Goal: Answer question/provide support: Share knowledge or assist other users

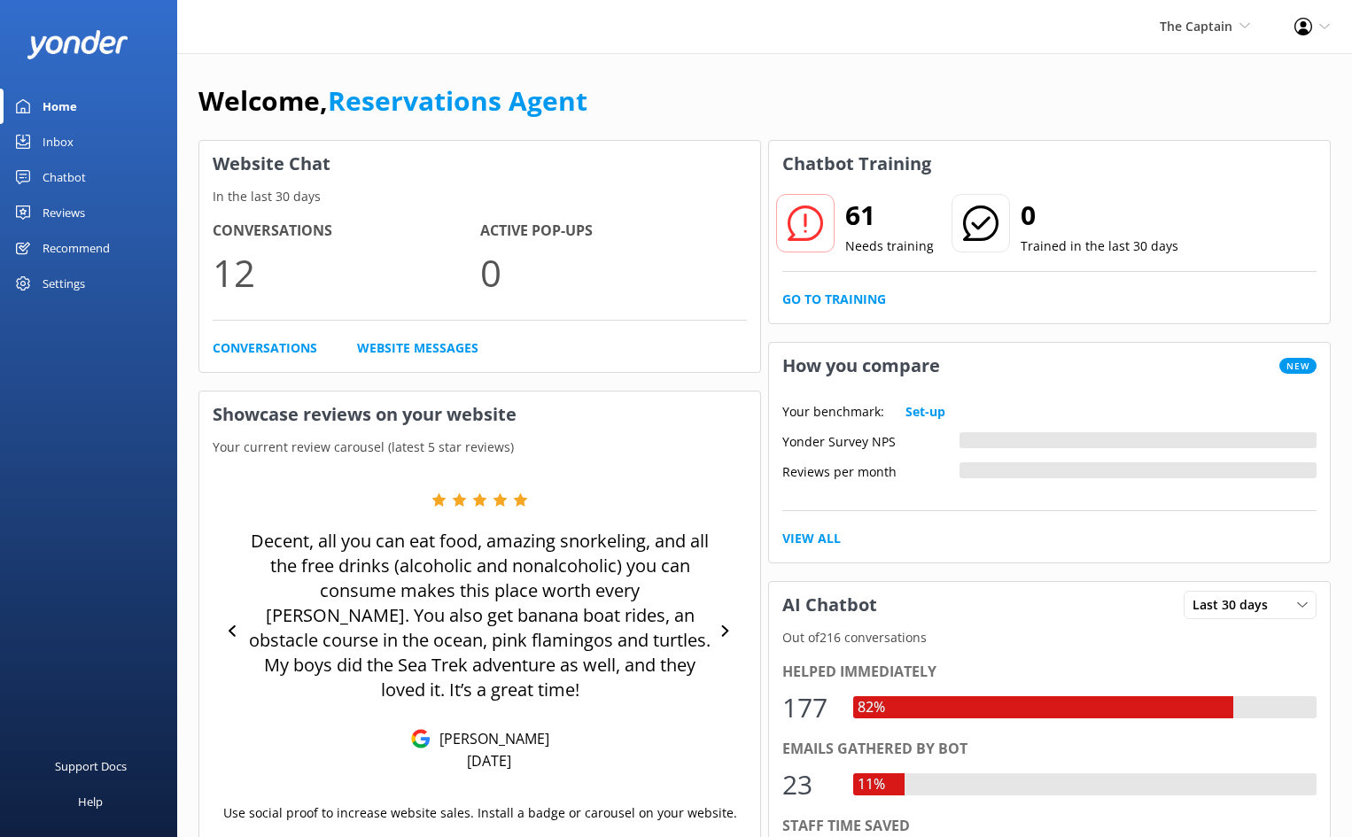
click at [60, 140] on div "Inbox" at bounding box center [58, 141] width 31 height 35
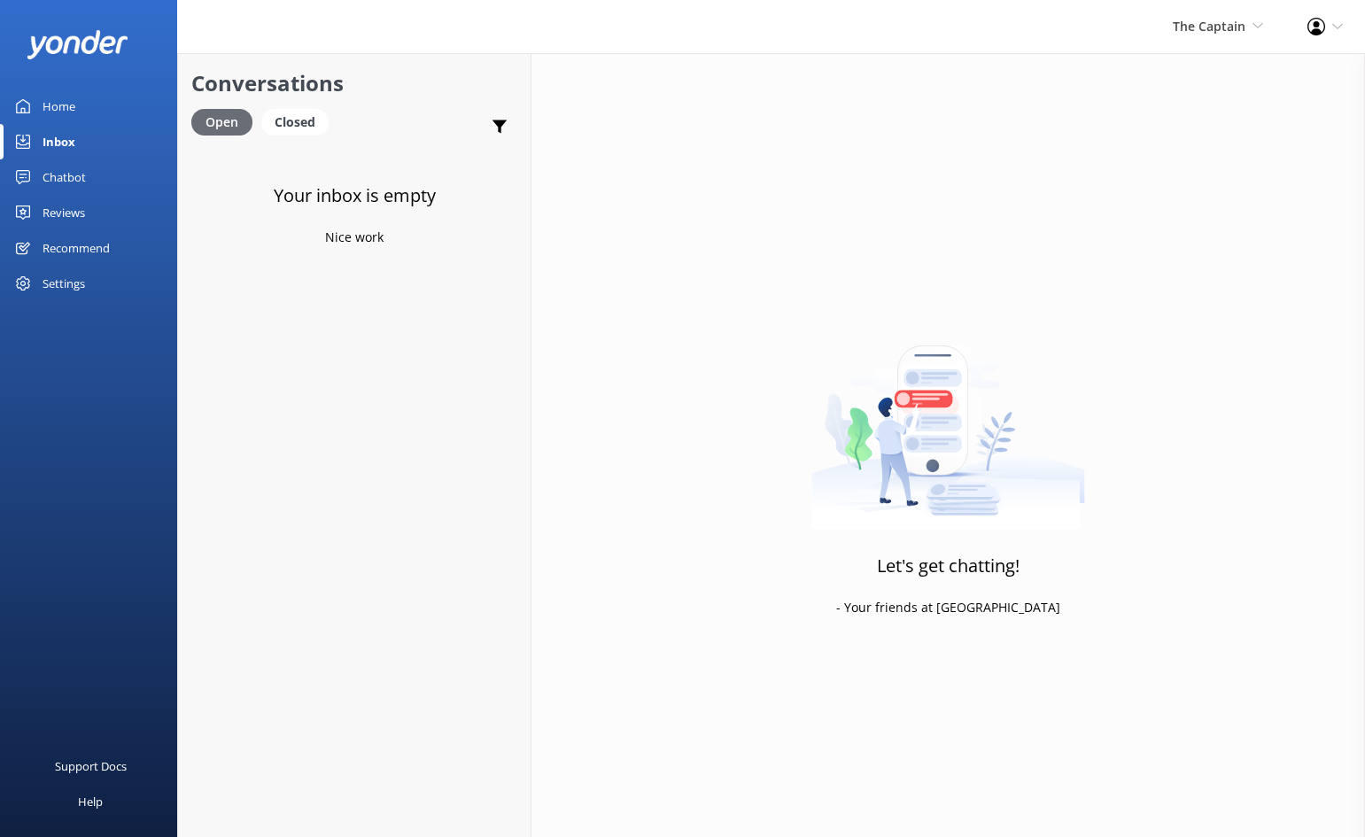
click at [216, 115] on div "Open" at bounding box center [221, 122] width 61 height 27
click at [1210, 21] on span "The Captain" at bounding box center [1209, 26] width 73 height 17
click at [1185, 118] on link "Aruba's Activities Expert" at bounding box center [1197, 118] width 177 height 43
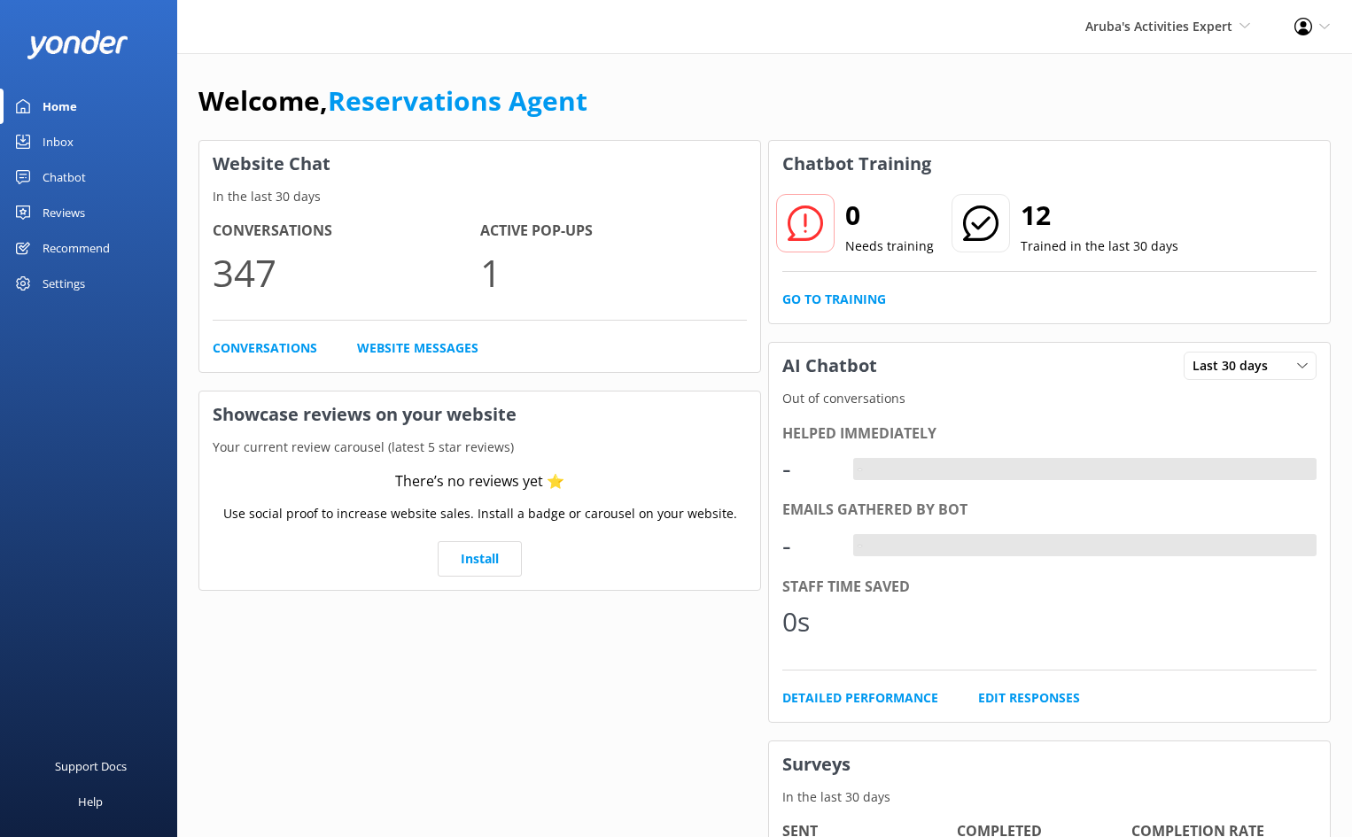
click at [51, 138] on div "Inbox" at bounding box center [58, 141] width 31 height 35
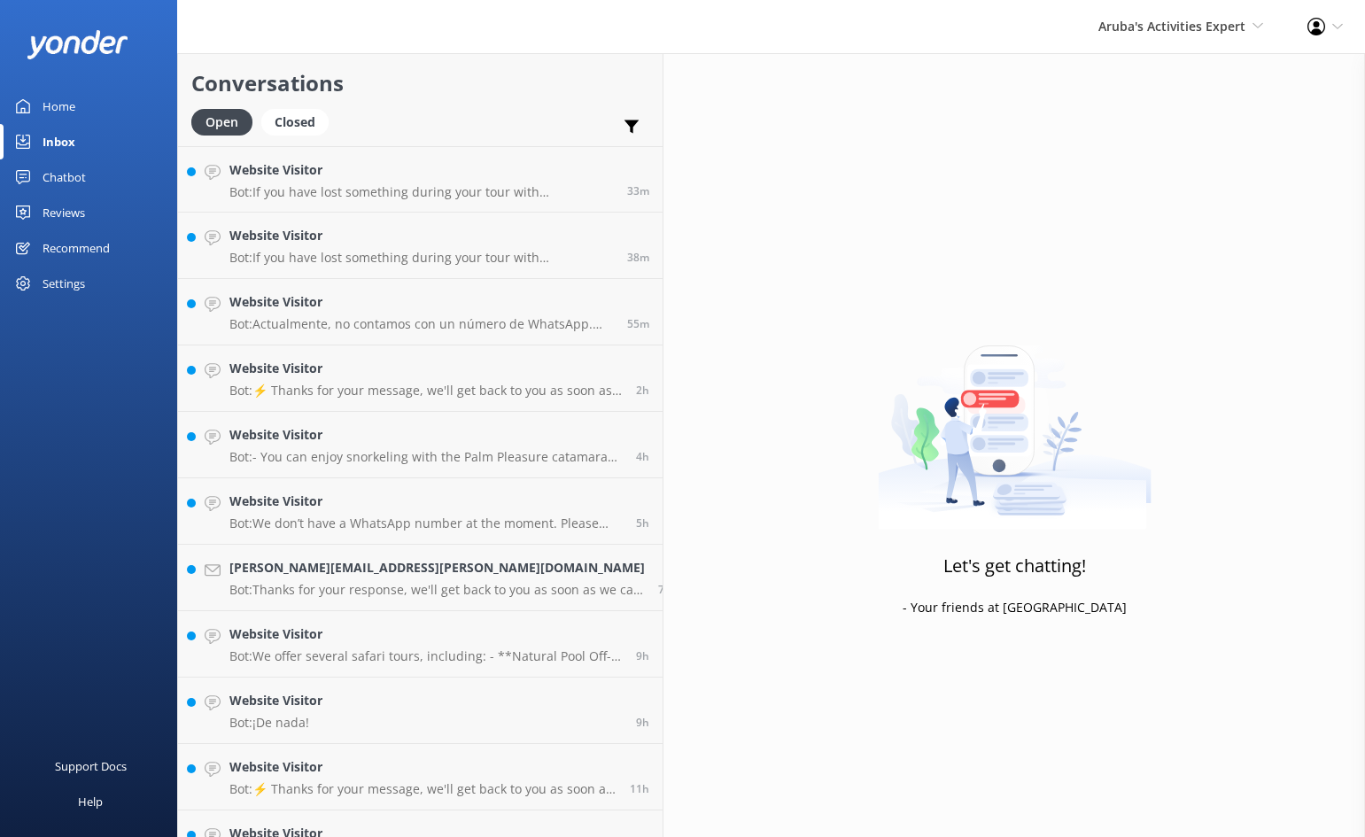
scroll to position [505, 0]
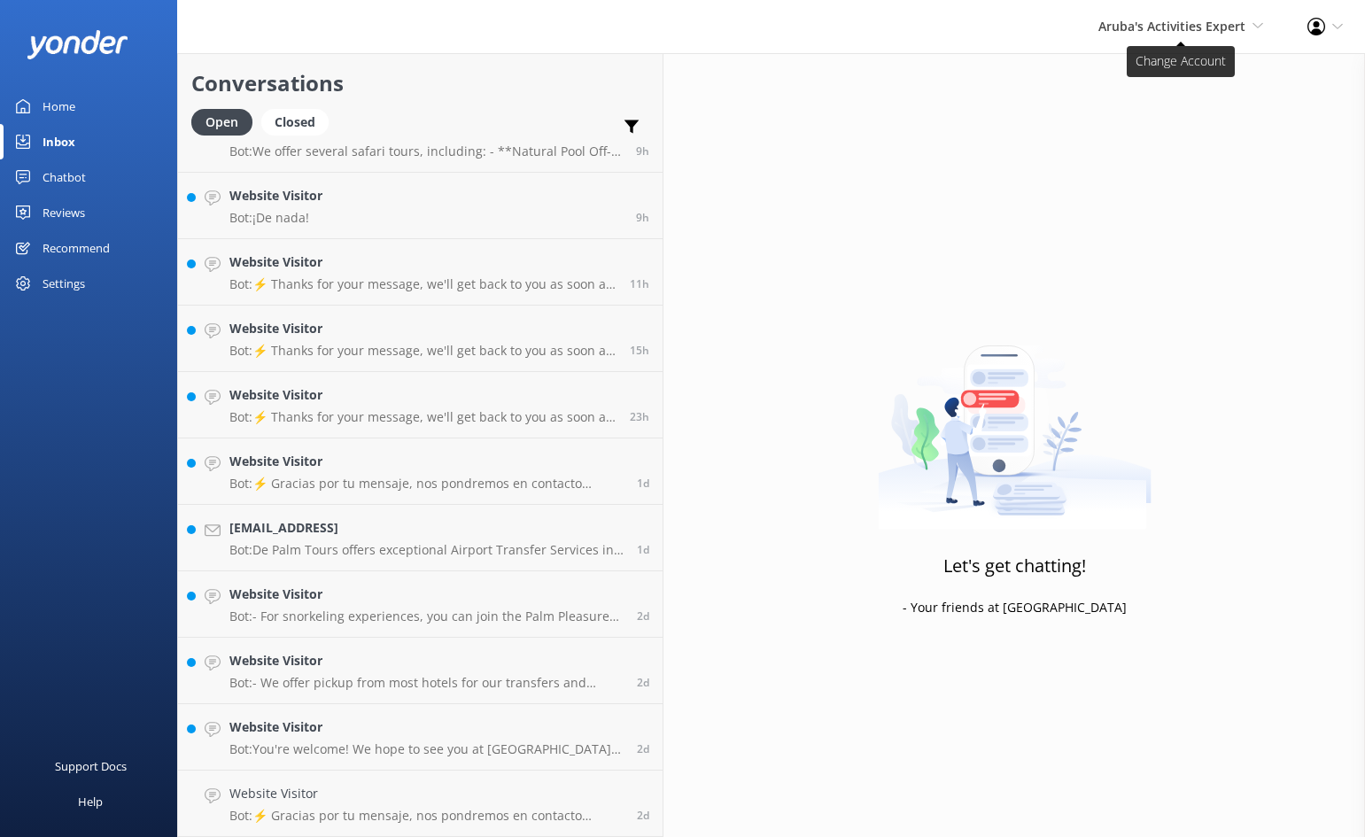
click at [1198, 18] on span "Aruba's Activities Expert" at bounding box center [1172, 26] width 147 height 17
click at [1185, 74] on link "De [GEOGRAPHIC_DATA]" at bounding box center [1197, 76] width 177 height 43
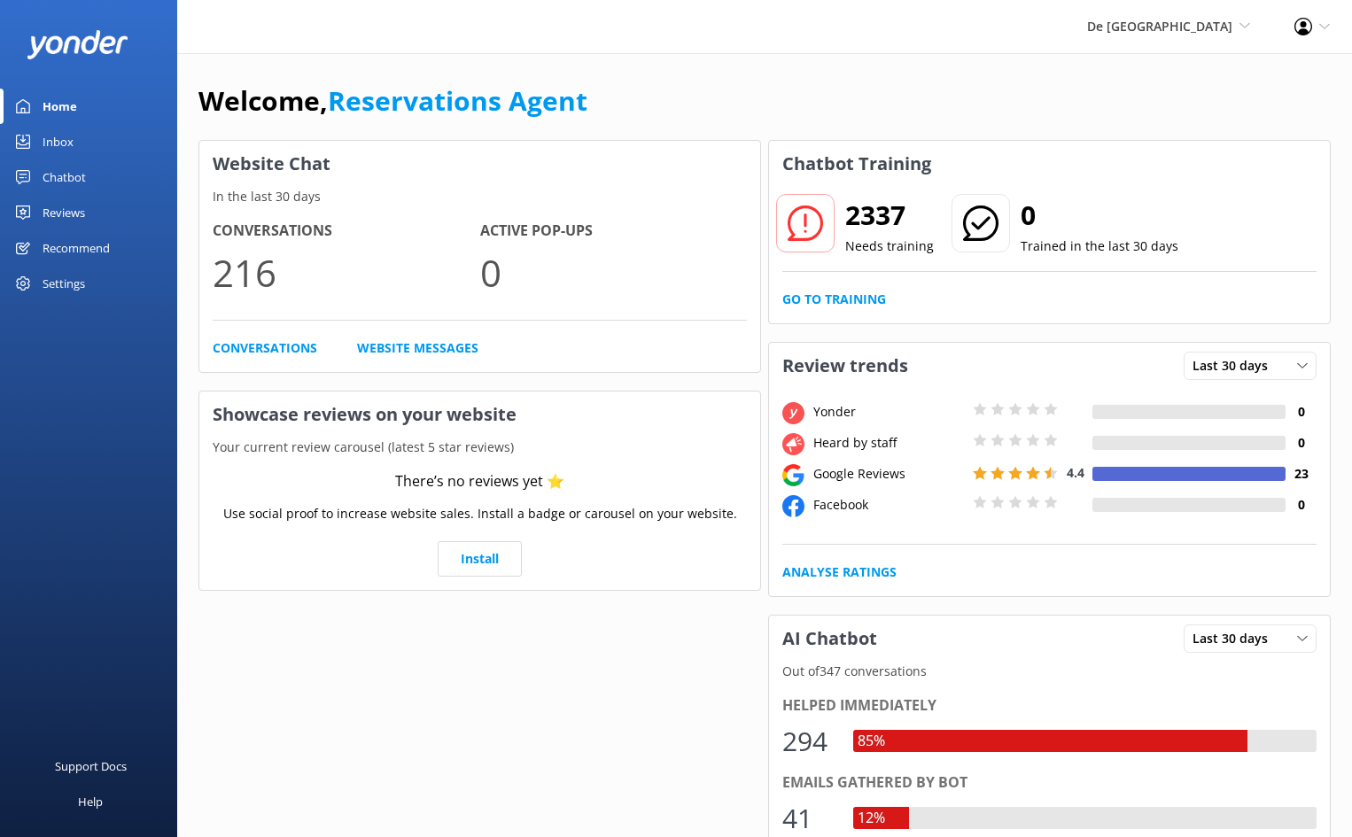
click at [61, 135] on div "Inbox" at bounding box center [58, 141] width 31 height 35
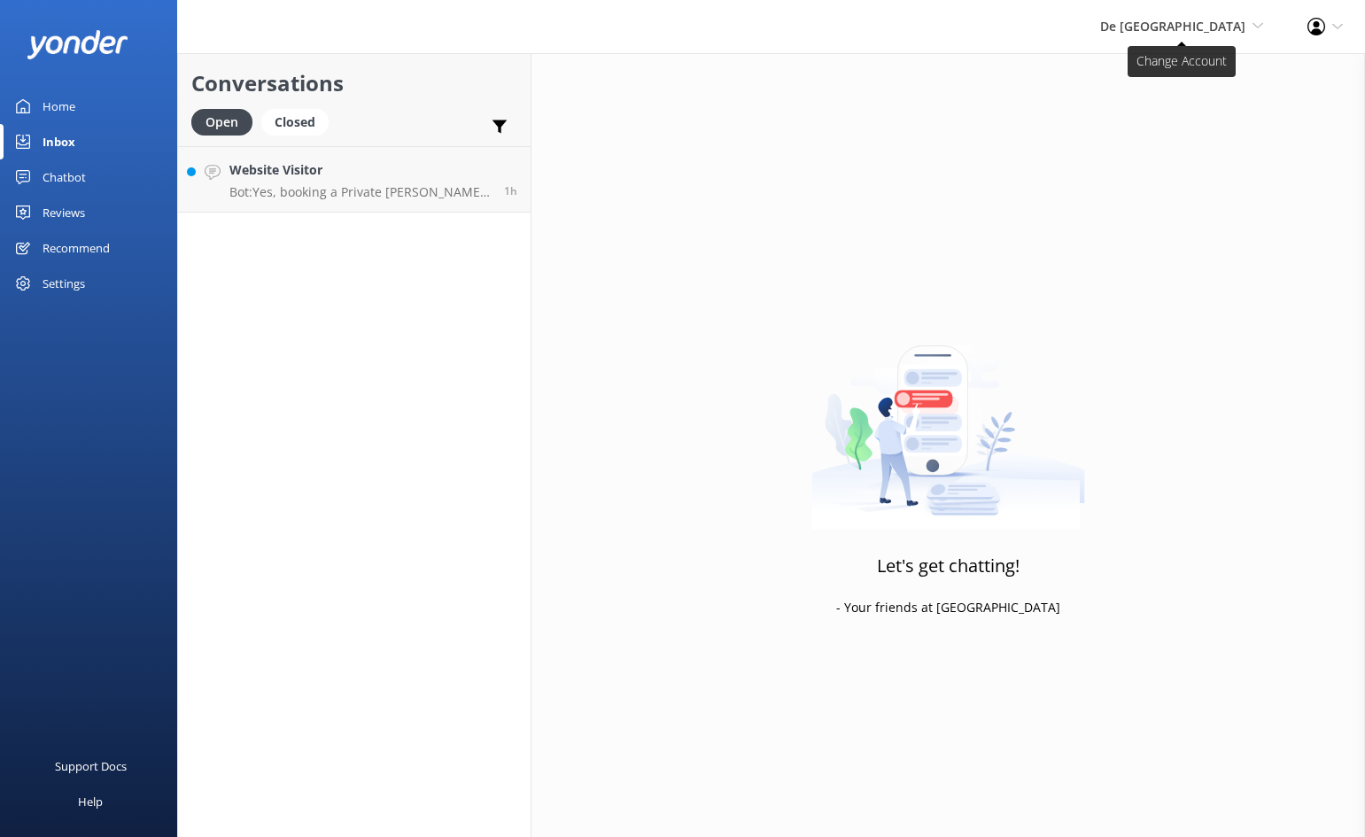
click at [1208, 27] on span "De [GEOGRAPHIC_DATA]" at bounding box center [1172, 26] width 145 height 17
click at [1193, 122] on link "Aruba's Activities Expert" at bounding box center [1197, 118] width 177 height 43
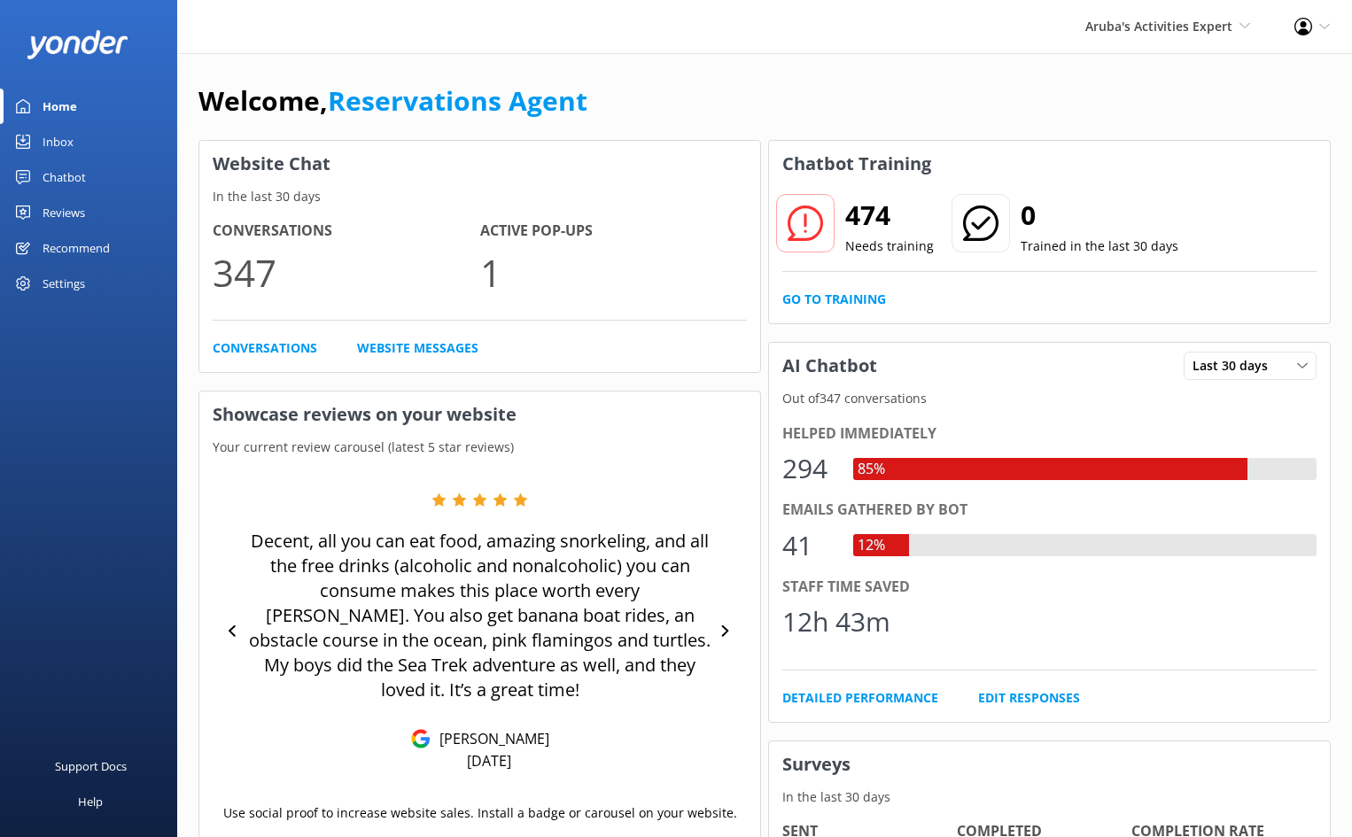
click at [51, 133] on div "Inbox" at bounding box center [58, 141] width 31 height 35
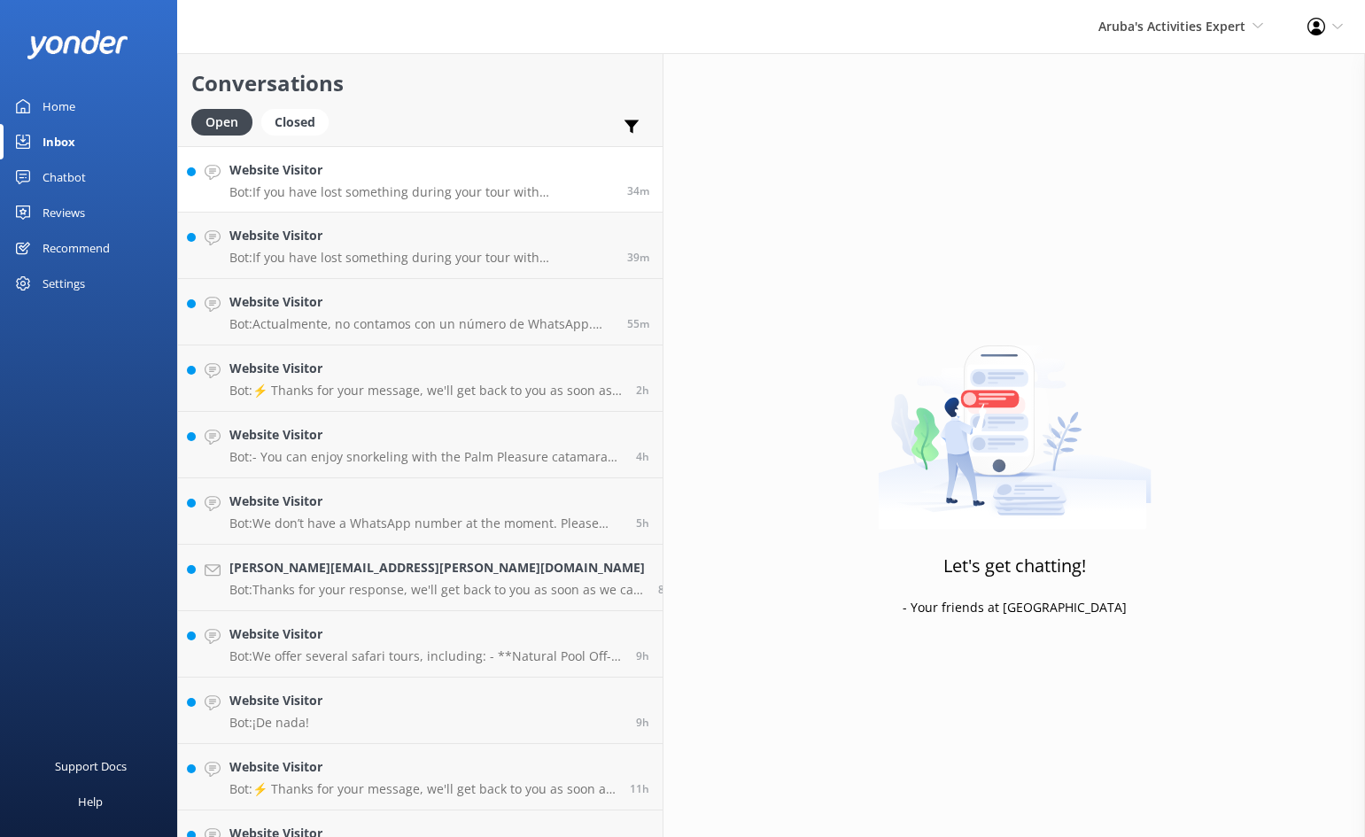
click at [337, 196] on p "Bot: If you have lost something during your tour with [PERSON_NAME] Tours, plea…" at bounding box center [421, 192] width 385 height 16
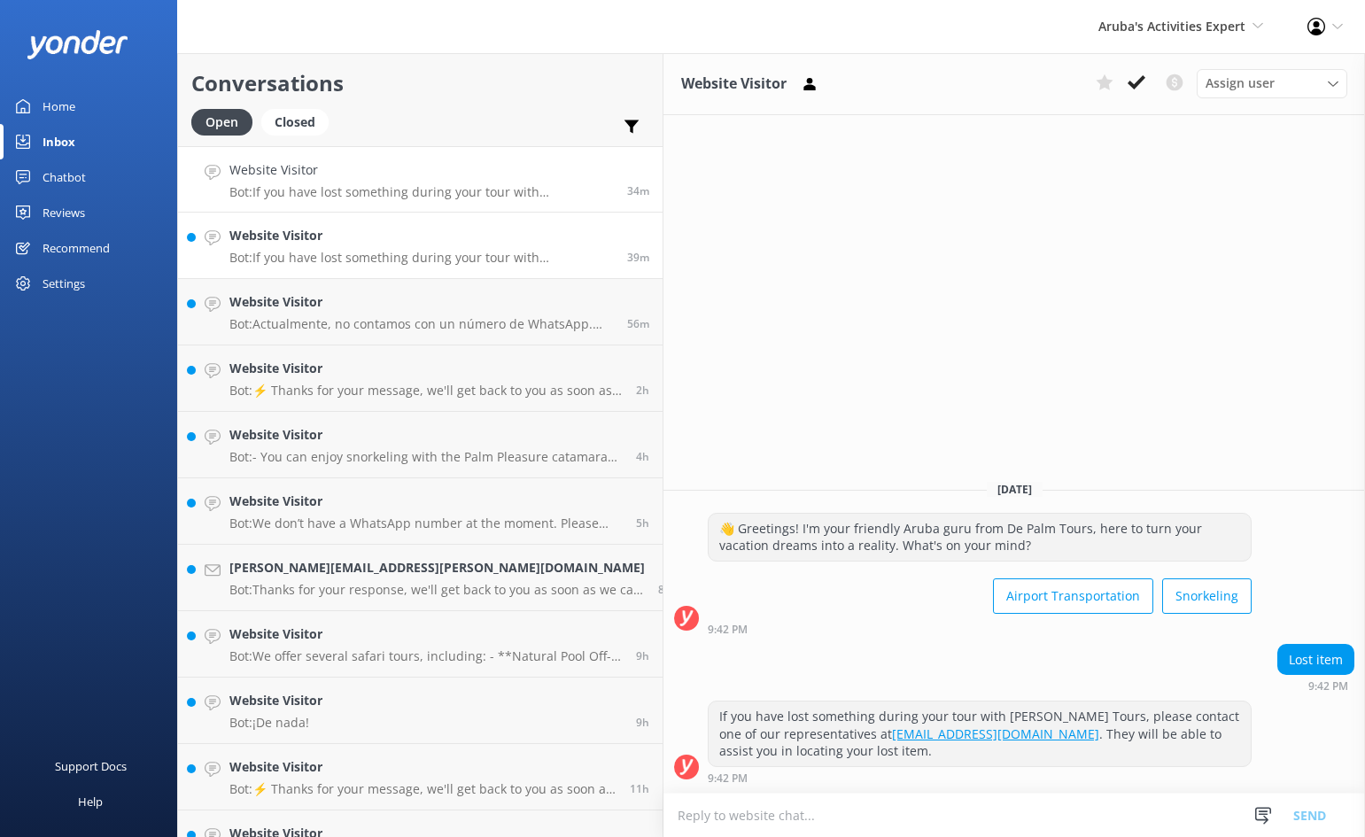
click at [370, 237] on h4 "Website Visitor" at bounding box center [421, 235] width 385 height 19
click at [332, 321] on p "Bot: Actualmente, no contamos con un número de WhatsApp. Por favor, comuníquese…" at bounding box center [421, 324] width 385 height 16
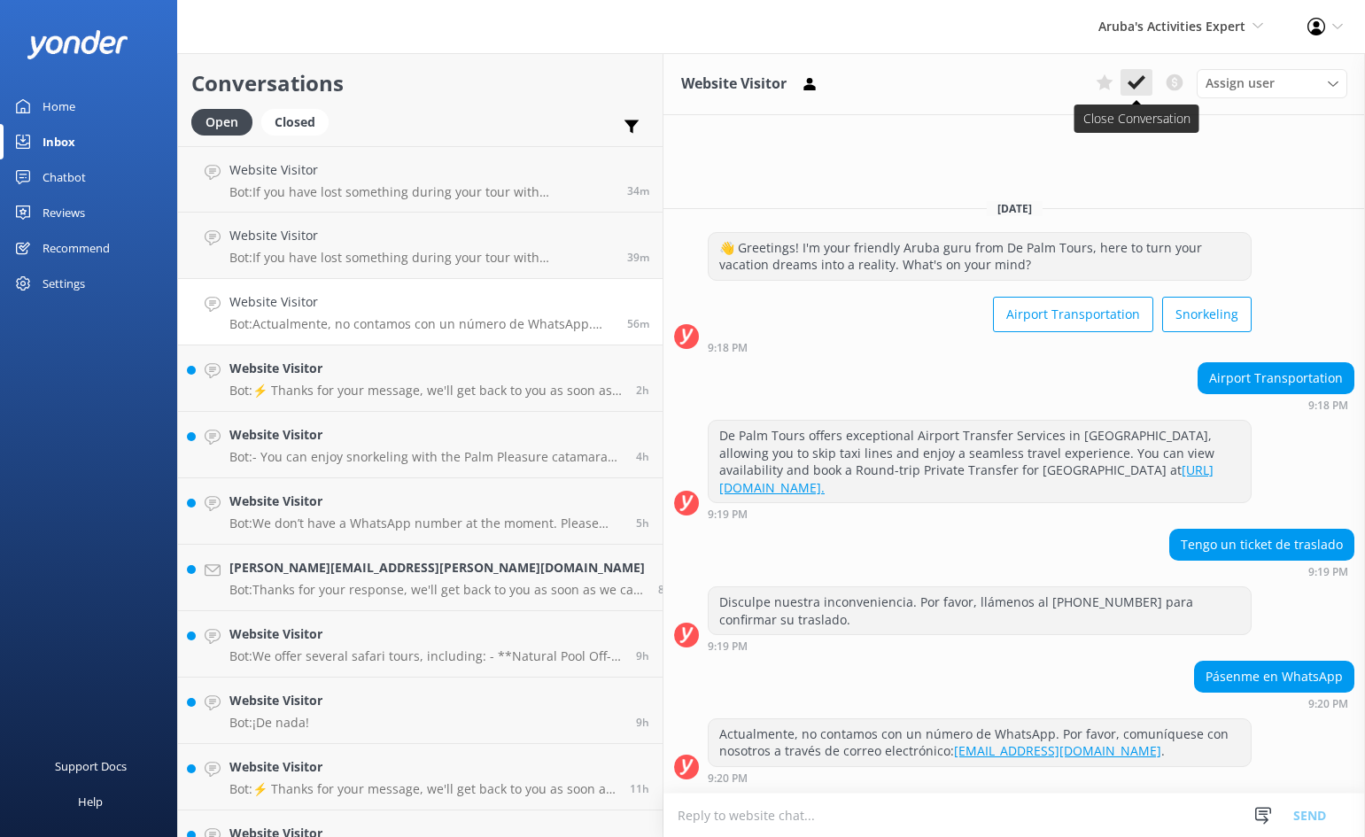
click at [1136, 85] on use at bounding box center [1137, 82] width 18 height 14
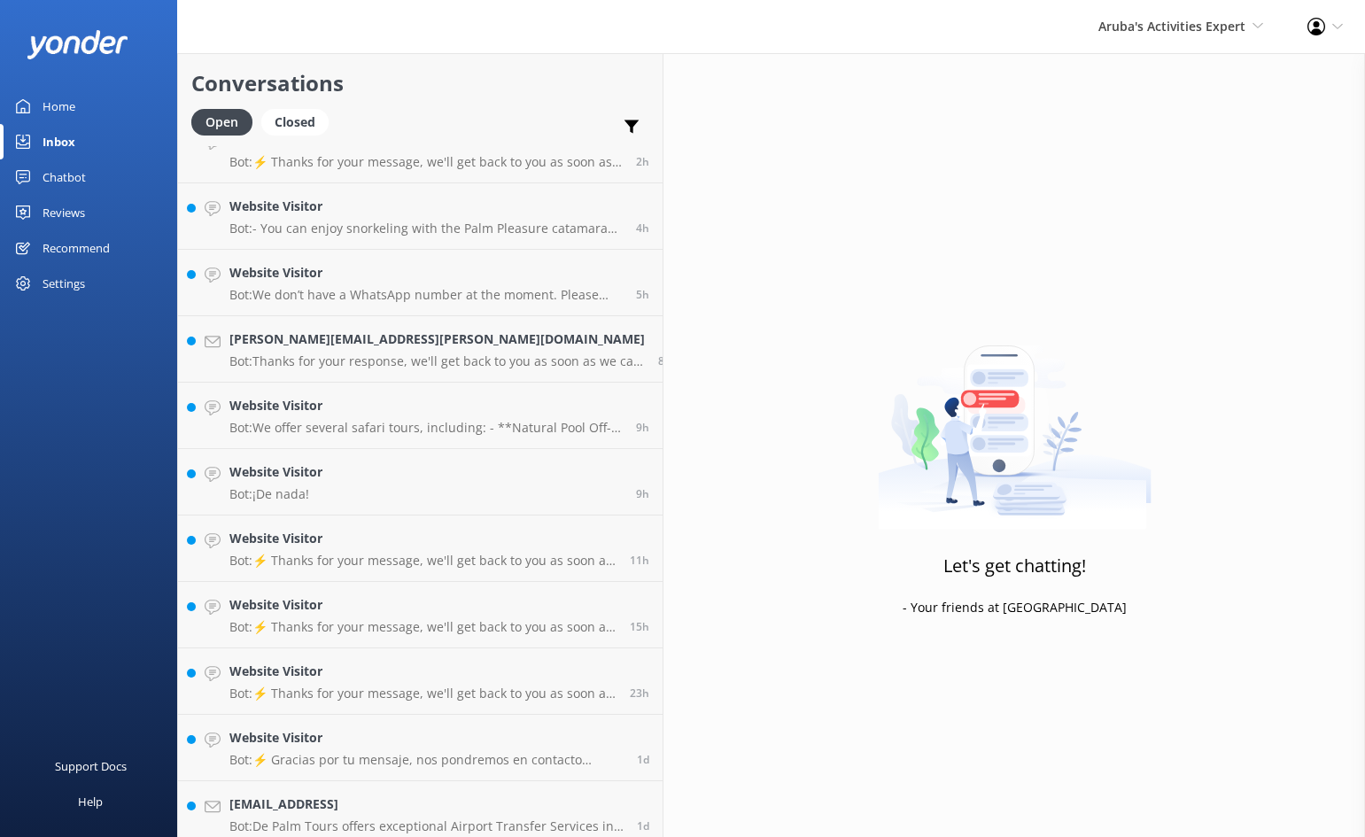
scroll to position [439, 0]
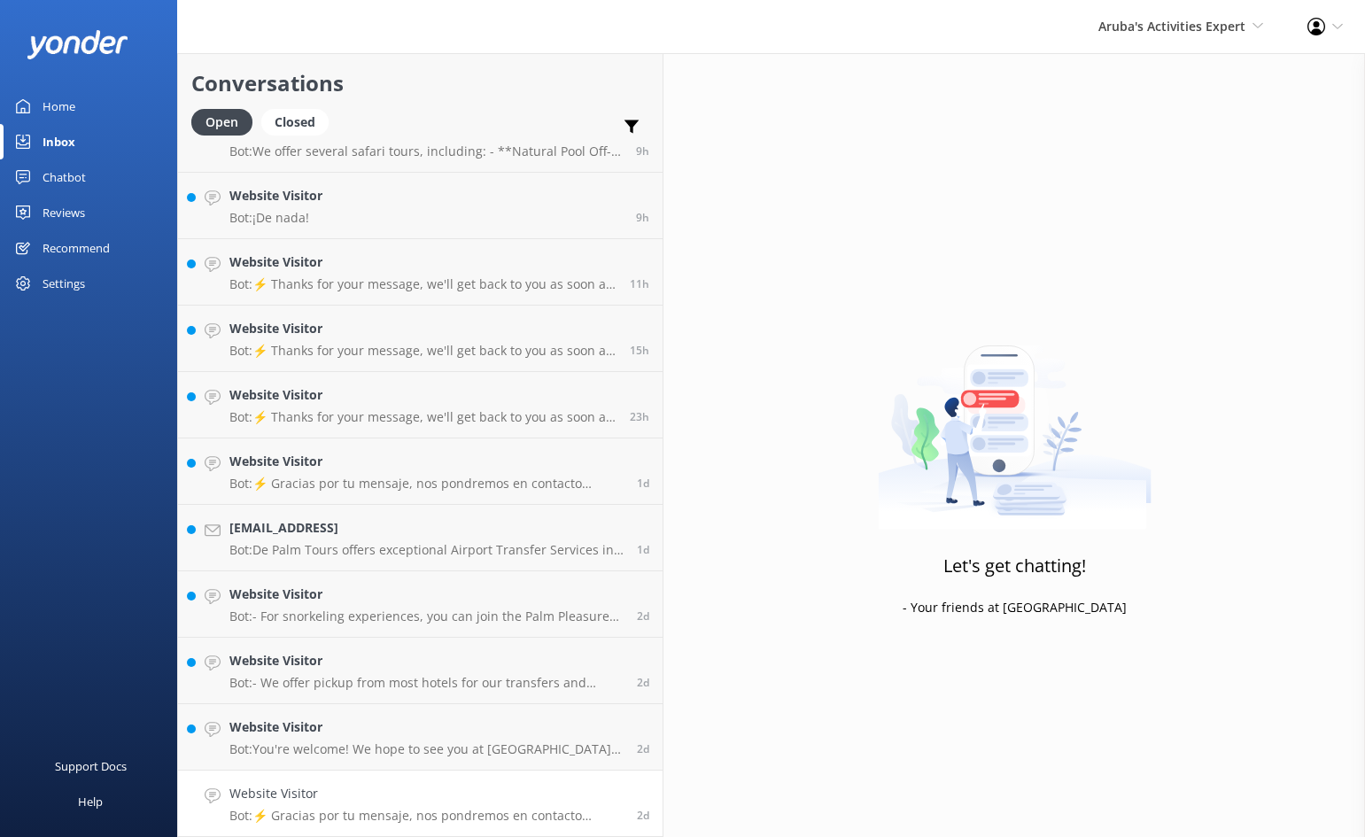
click at [385, 785] on h4 "Website Visitor" at bounding box center [426, 793] width 394 height 19
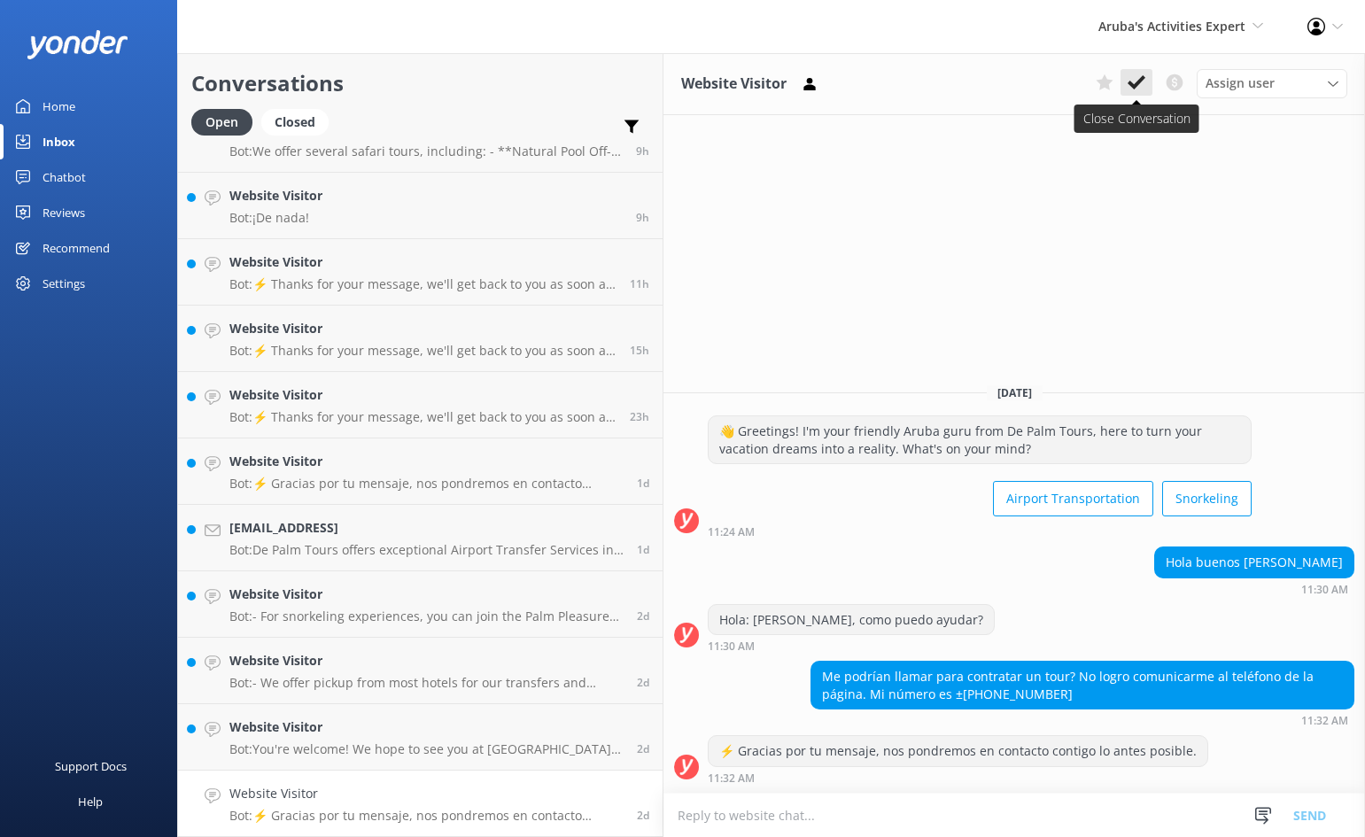
click at [1139, 77] on icon at bounding box center [1137, 83] width 18 height 18
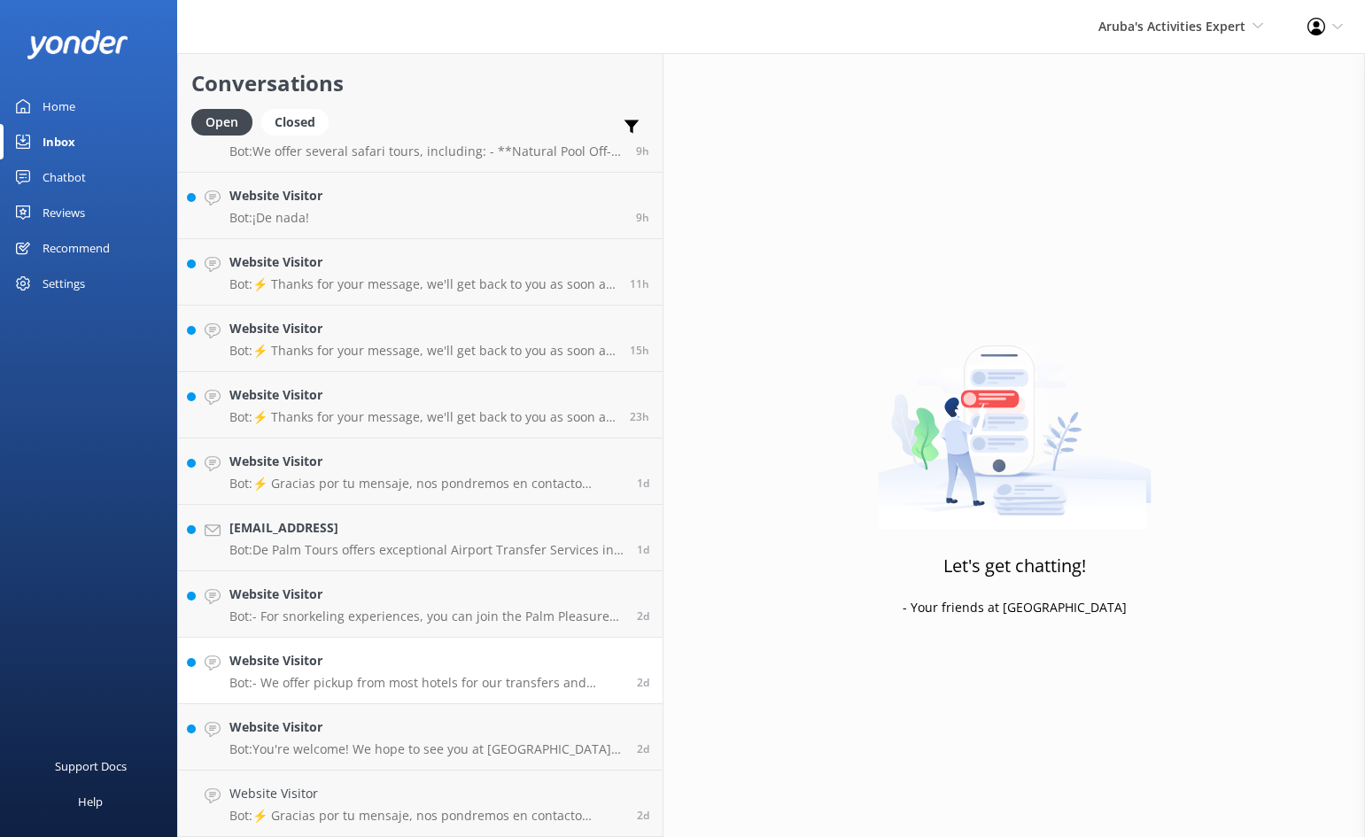
click at [331, 729] on div "Website Visitor Bot: If you have lost something during your tour with [PERSON_N…" at bounding box center [420, 273] width 485 height 1130
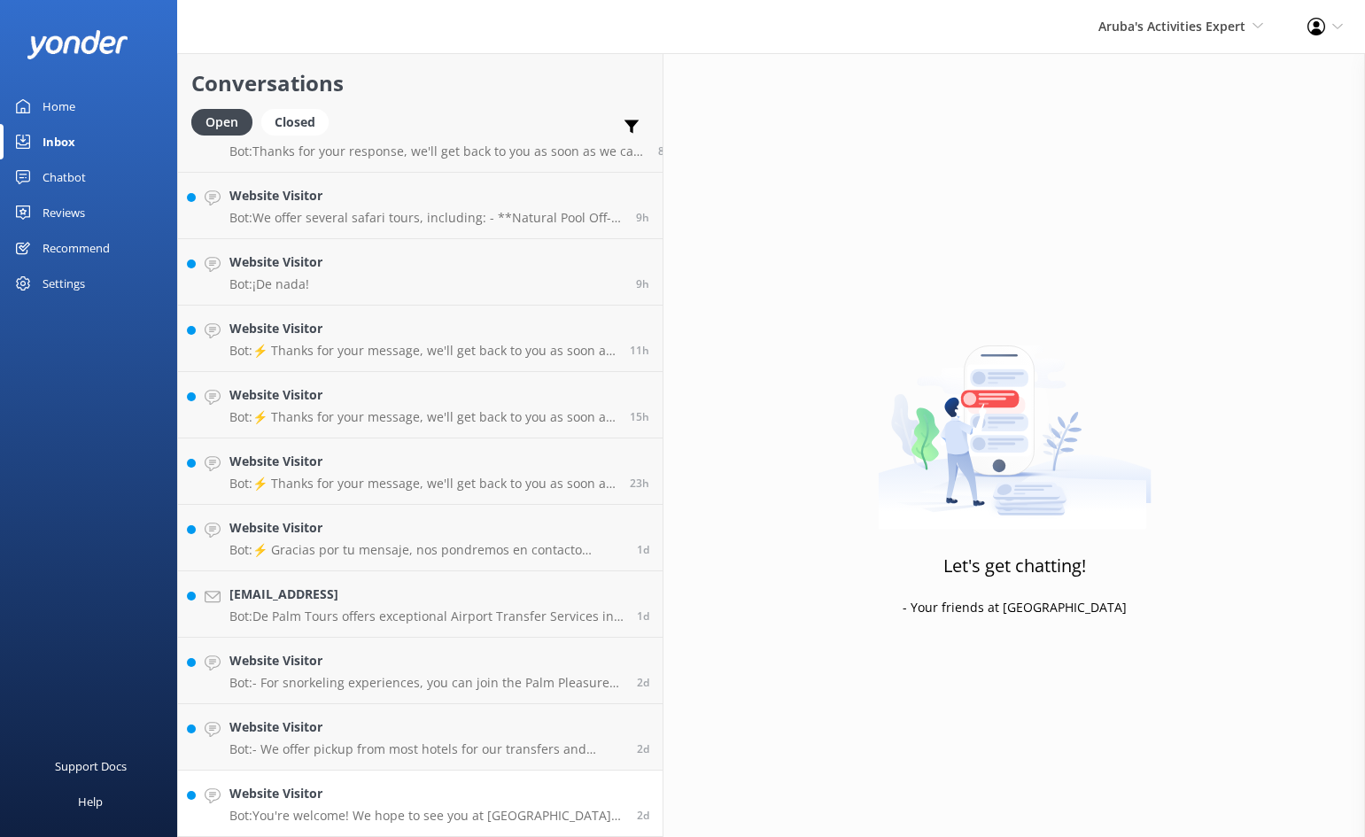
click at [335, 789] on h4 "Website Visitor" at bounding box center [426, 793] width 394 height 19
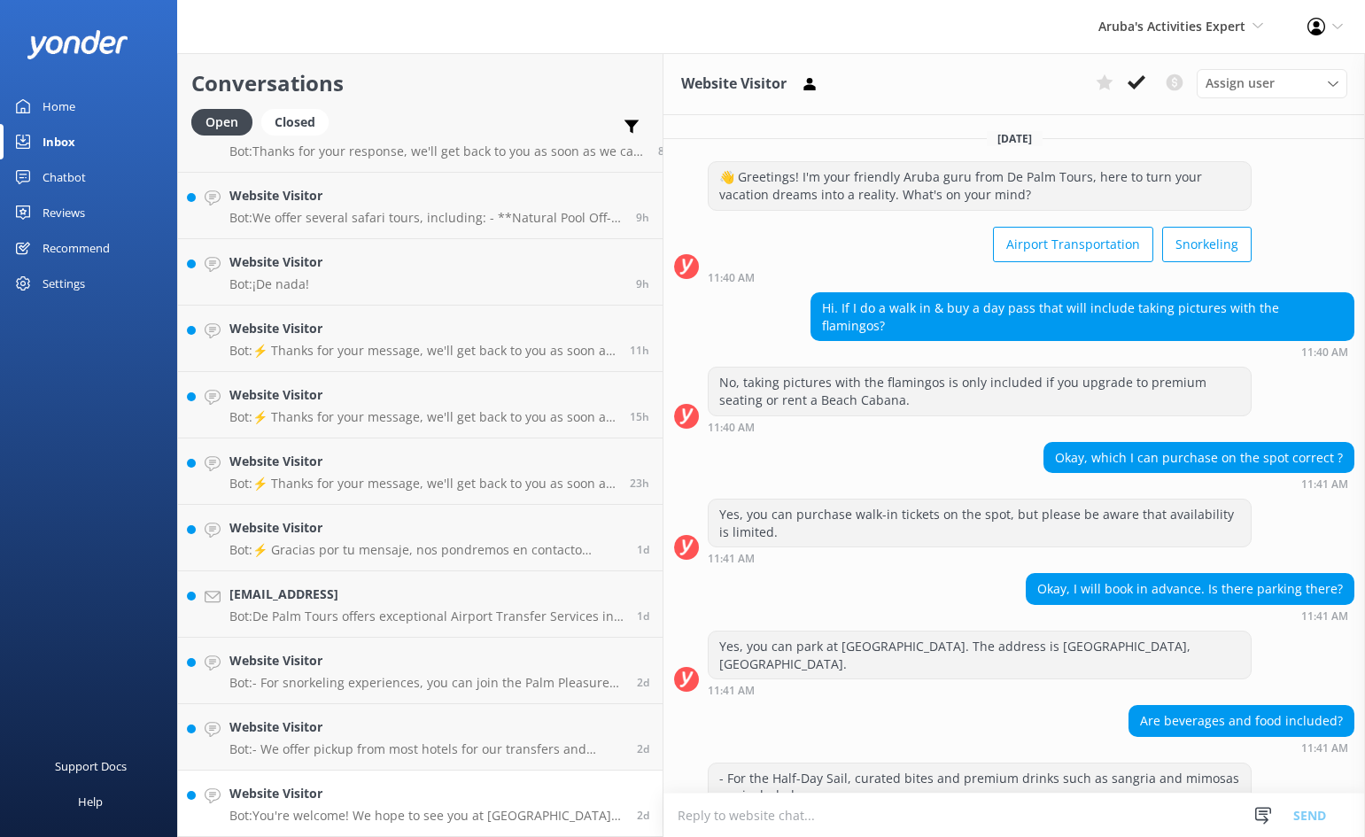
scroll to position [106, 0]
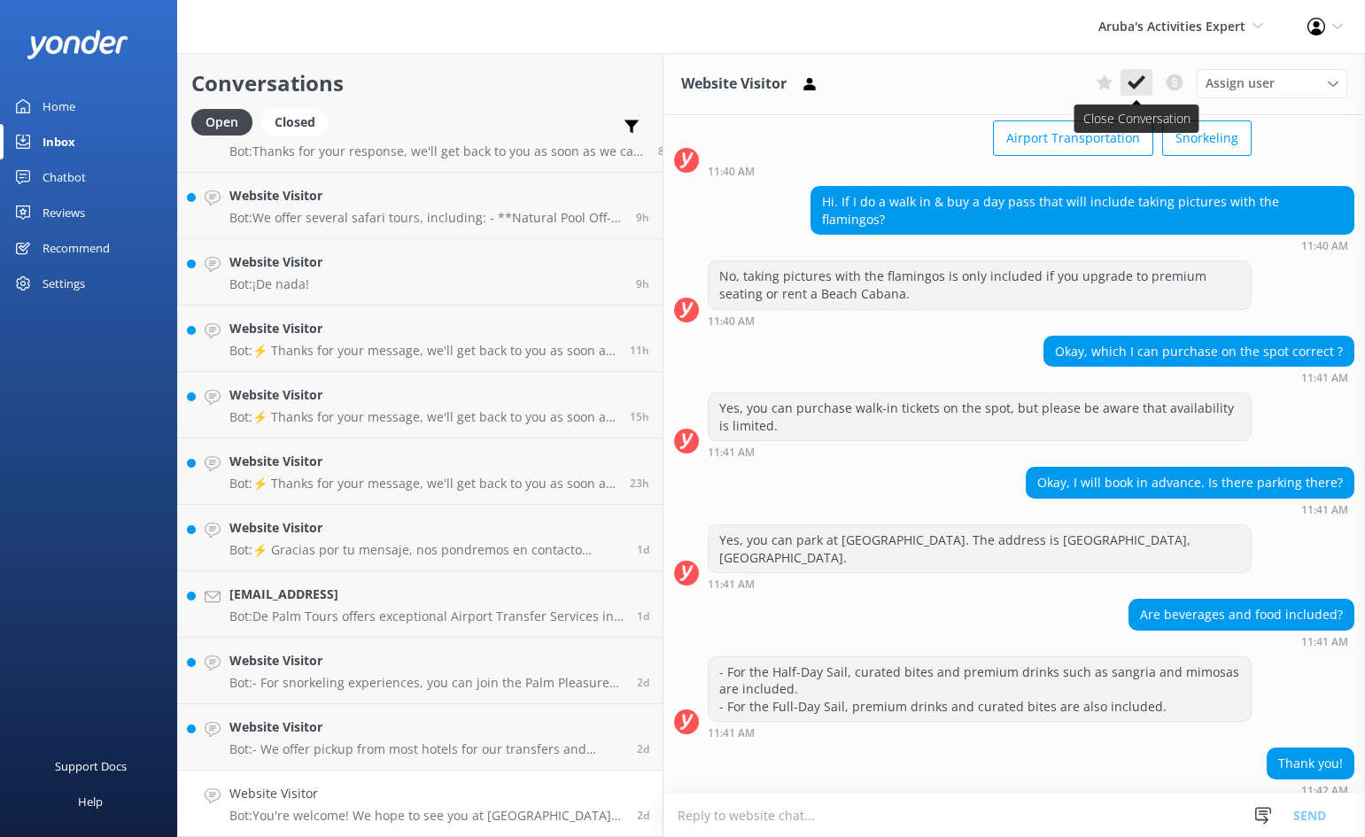
click at [1137, 76] on icon at bounding box center [1137, 83] width 18 height 18
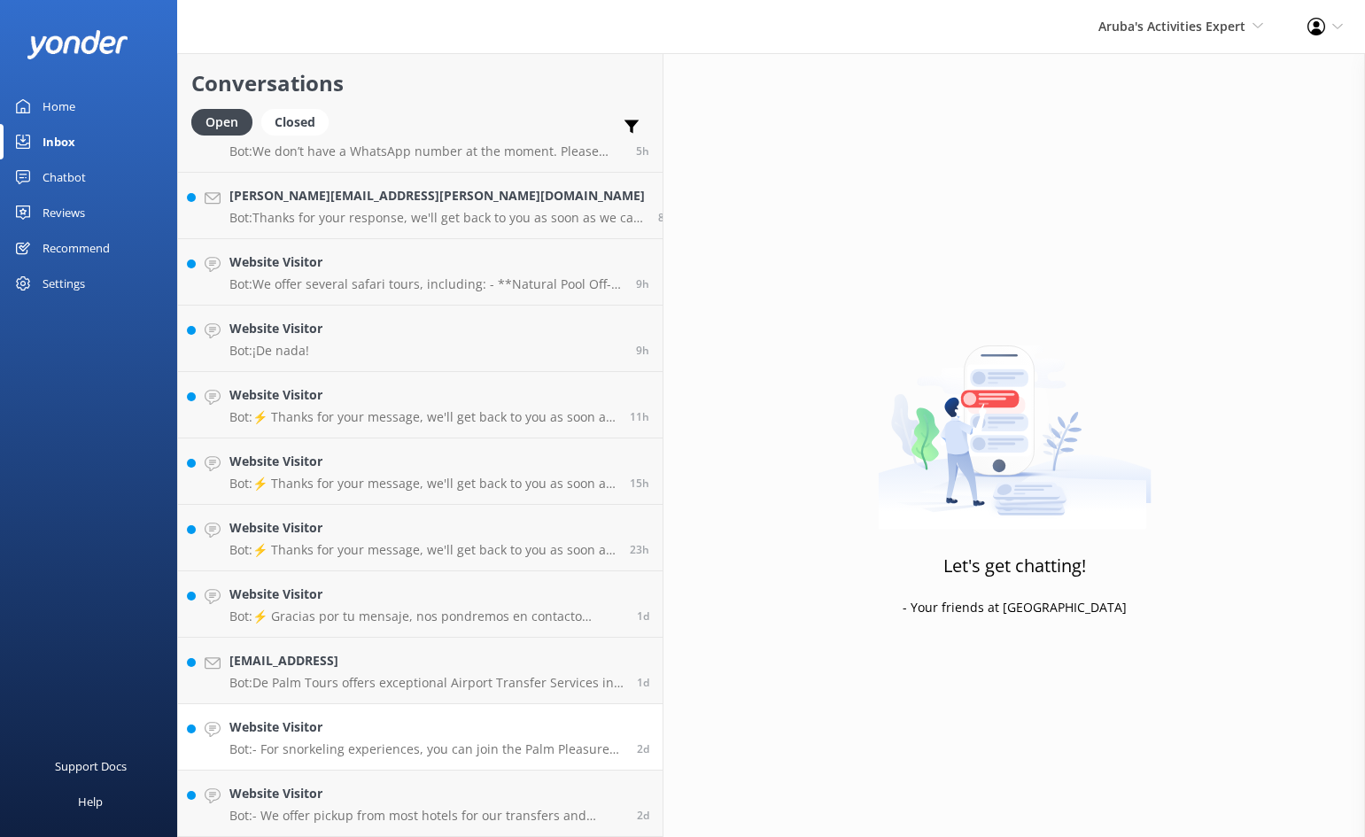
scroll to position [306, 0]
click at [377, 727] on h4 "Website Visitor" at bounding box center [426, 727] width 394 height 19
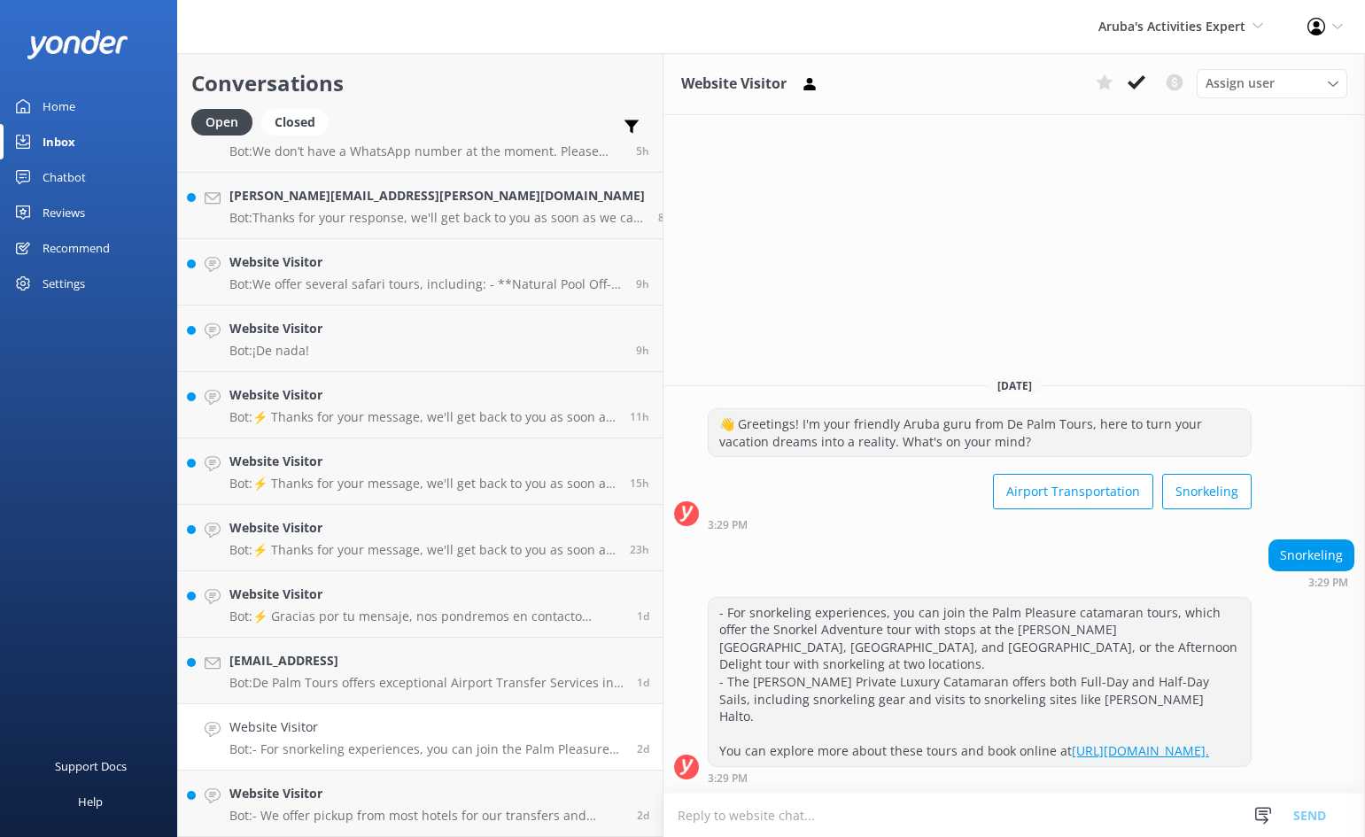
click at [1138, 77] on icon at bounding box center [1137, 83] width 18 height 18
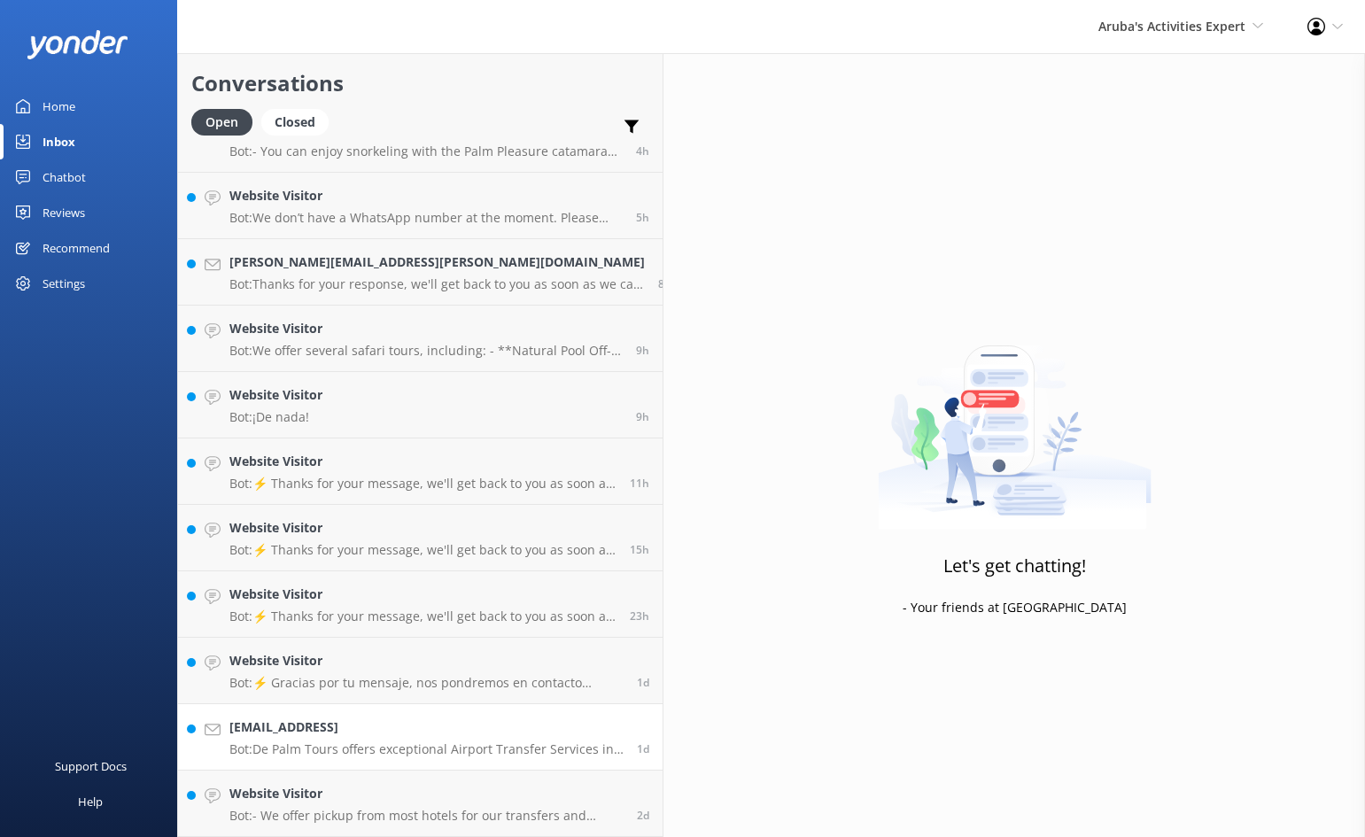
scroll to position [239, 0]
click at [366, 789] on h4 "Website Visitor" at bounding box center [426, 793] width 394 height 19
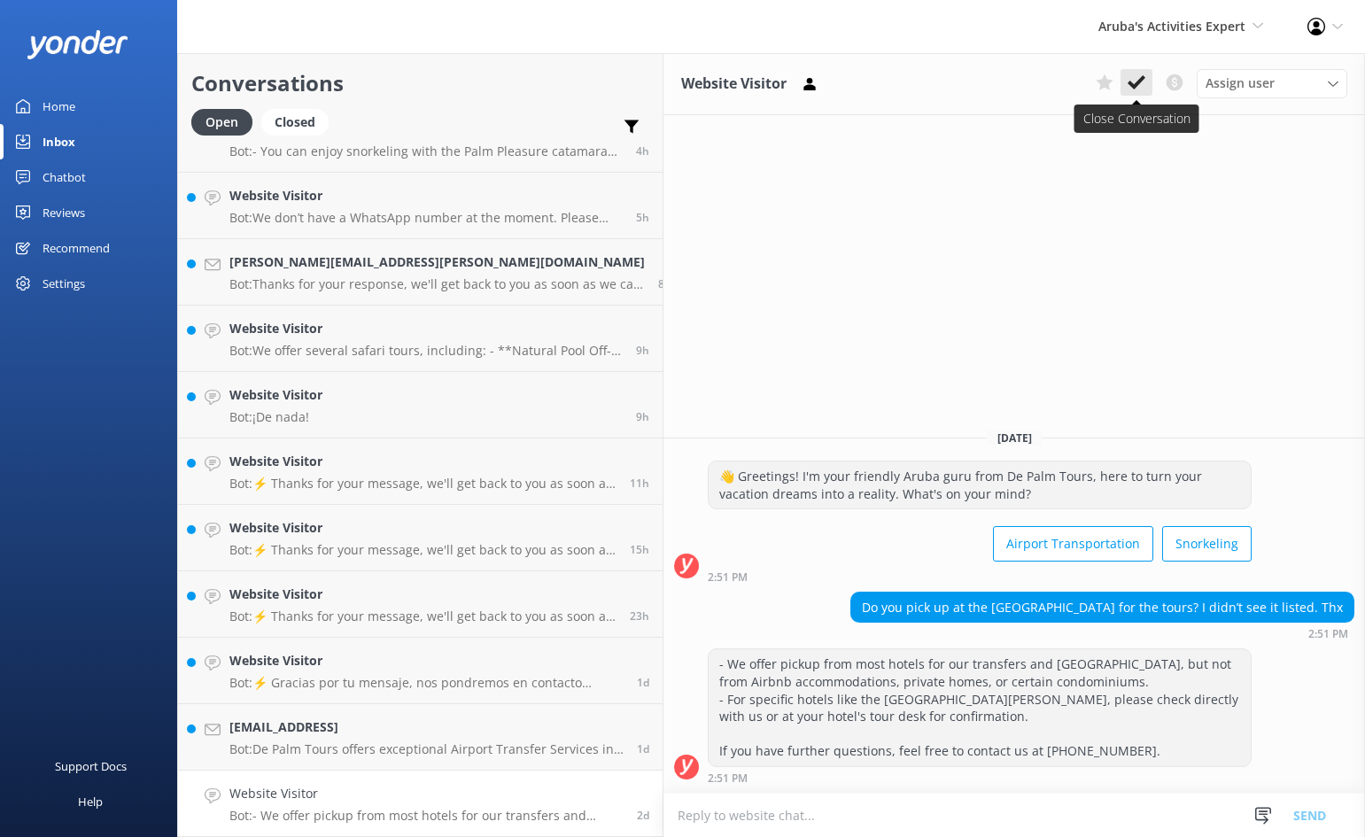
click at [1132, 87] on icon at bounding box center [1137, 83] width 18 height 18
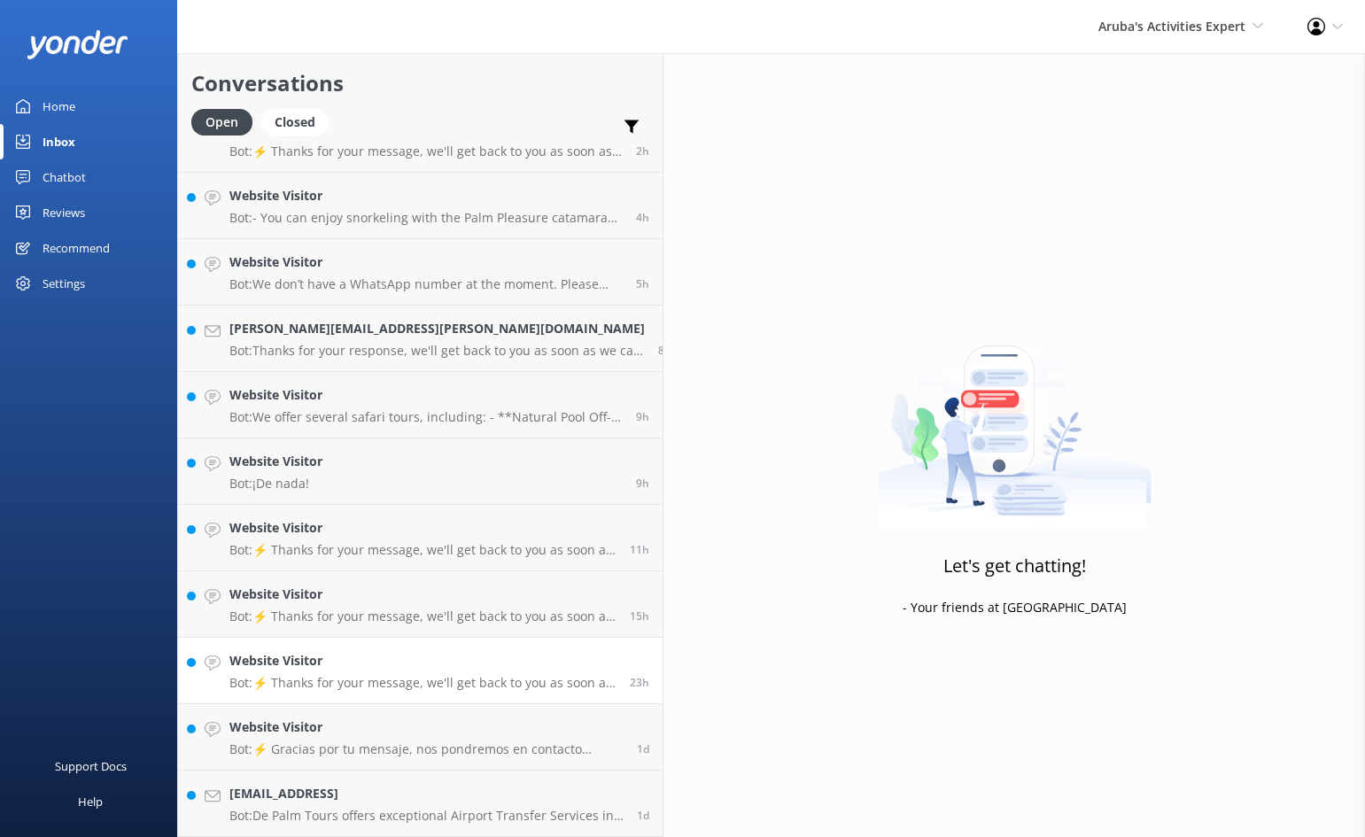
scroll to position [173, 0]
click at [403, 662] on h4 "Website Visitor" at bounding box center [422, 660] width 387 height 19
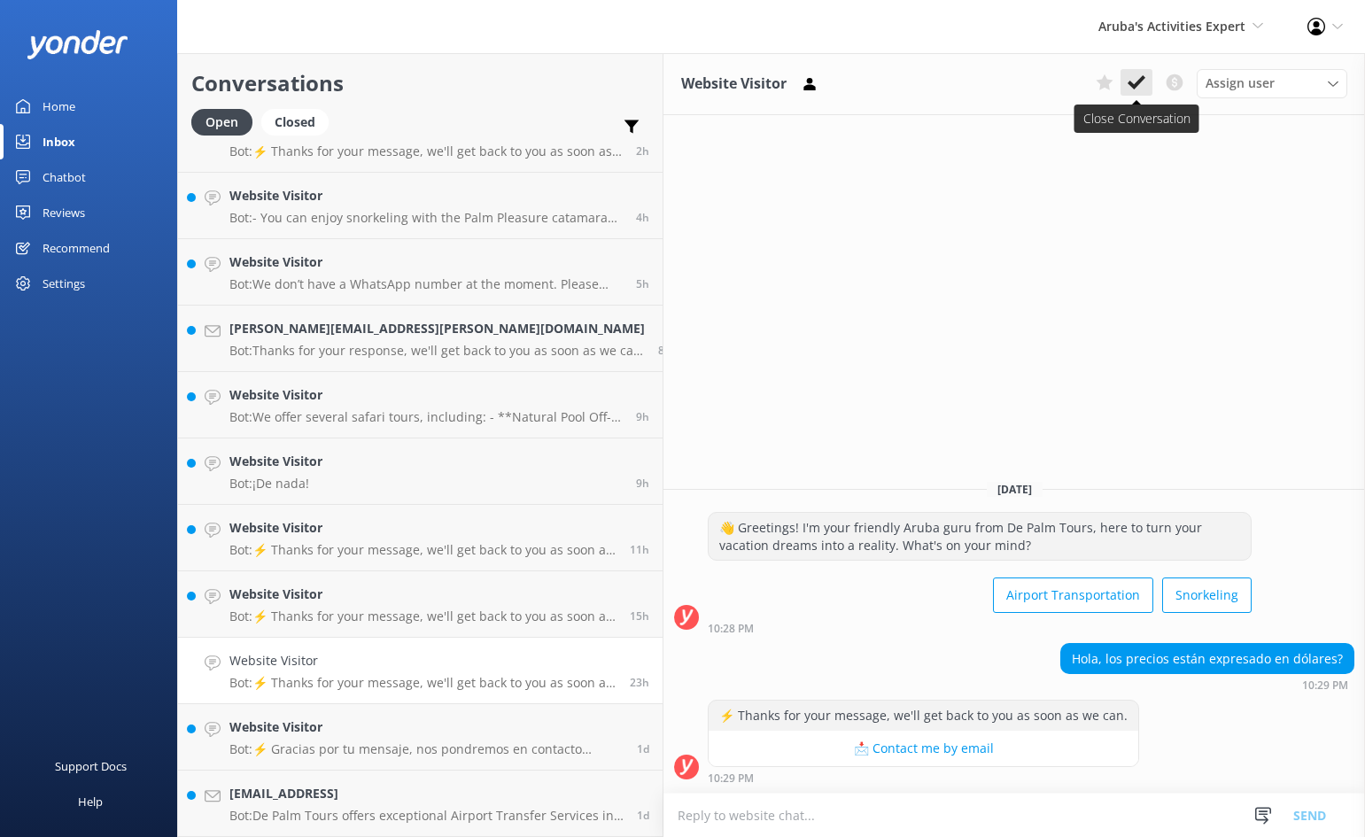
click at [1133, 83] on icon at bounding box center [1137, 83] width 18 height 18
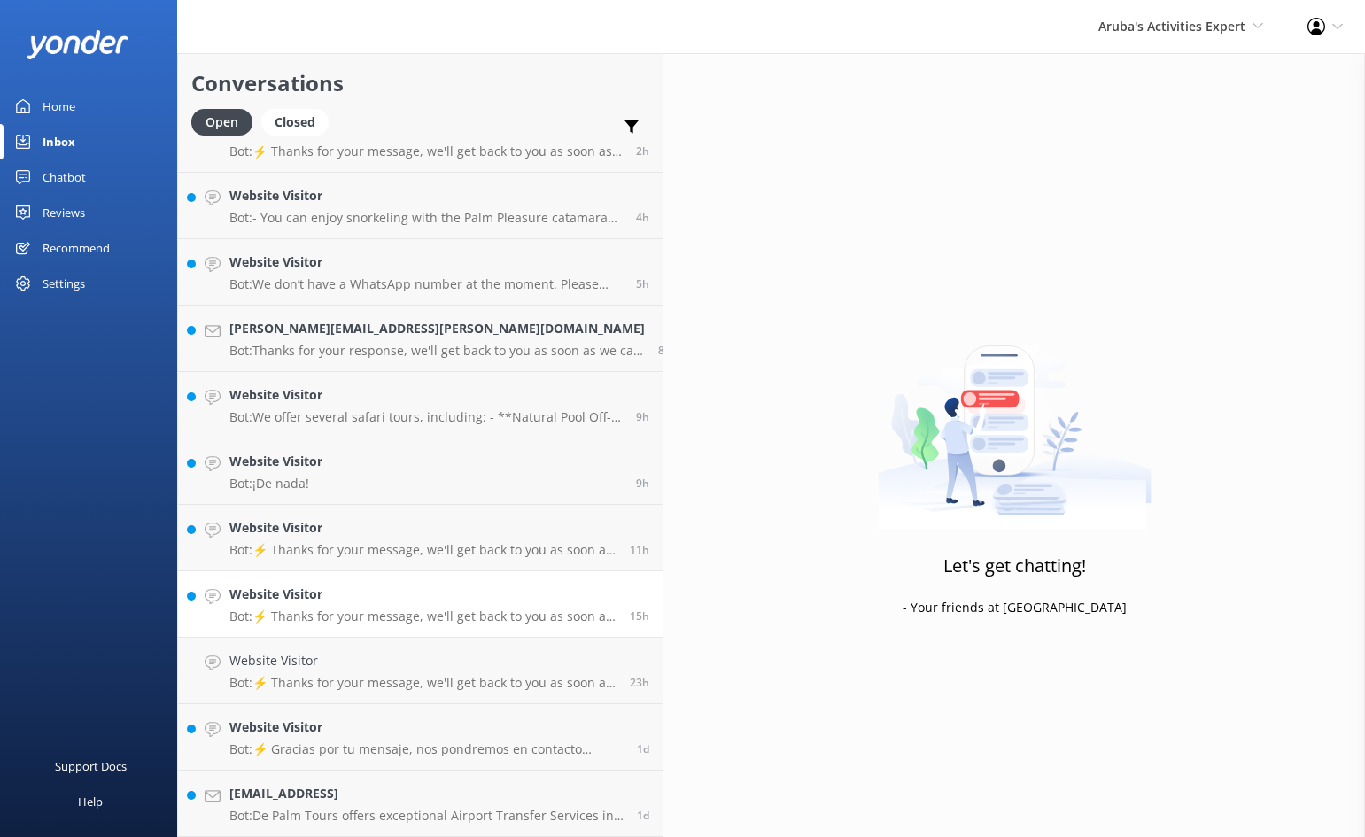
scroll to position [106, 0]
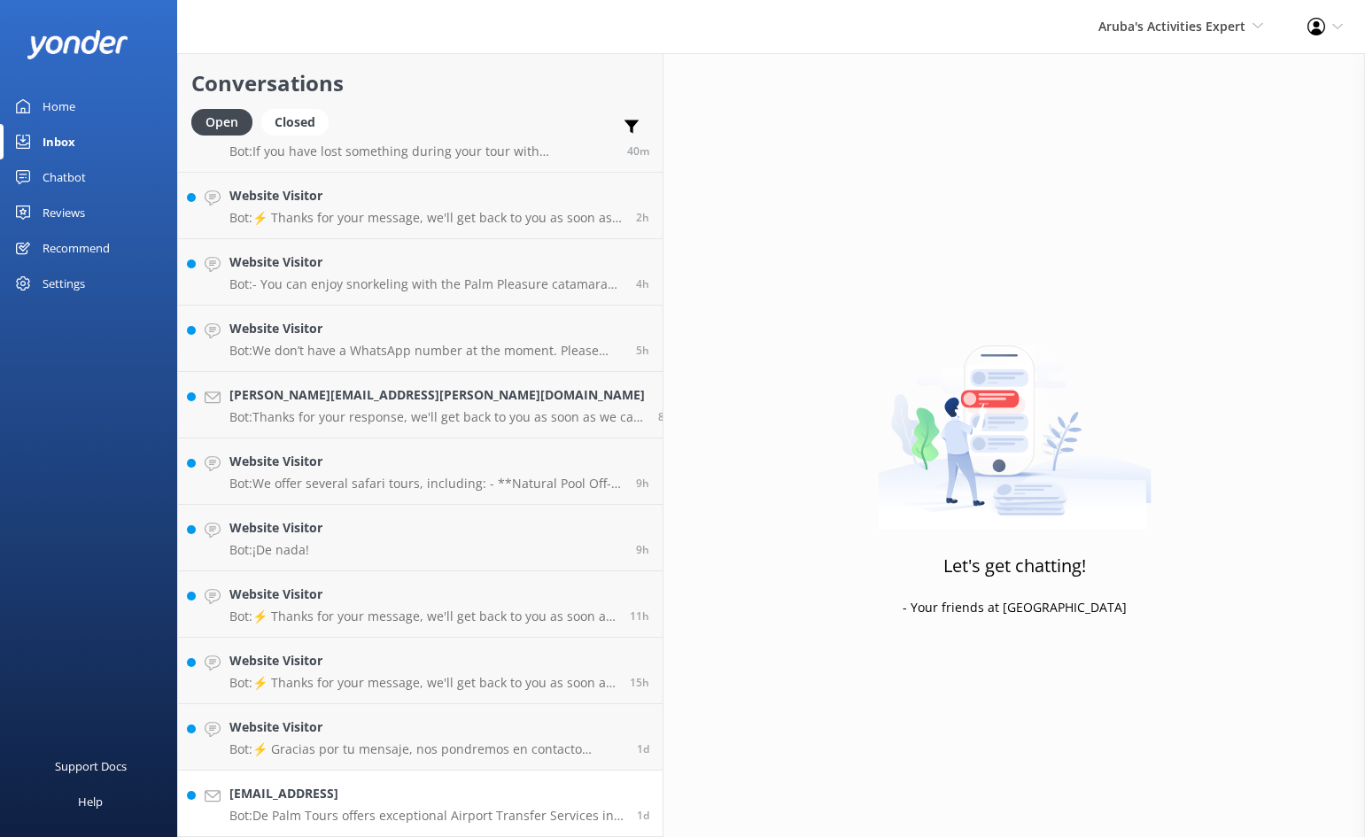
click at [376, 792] on h4 "[EMAIL_ADDRESS]" at bounding box center [426, 793] width 394 height 19
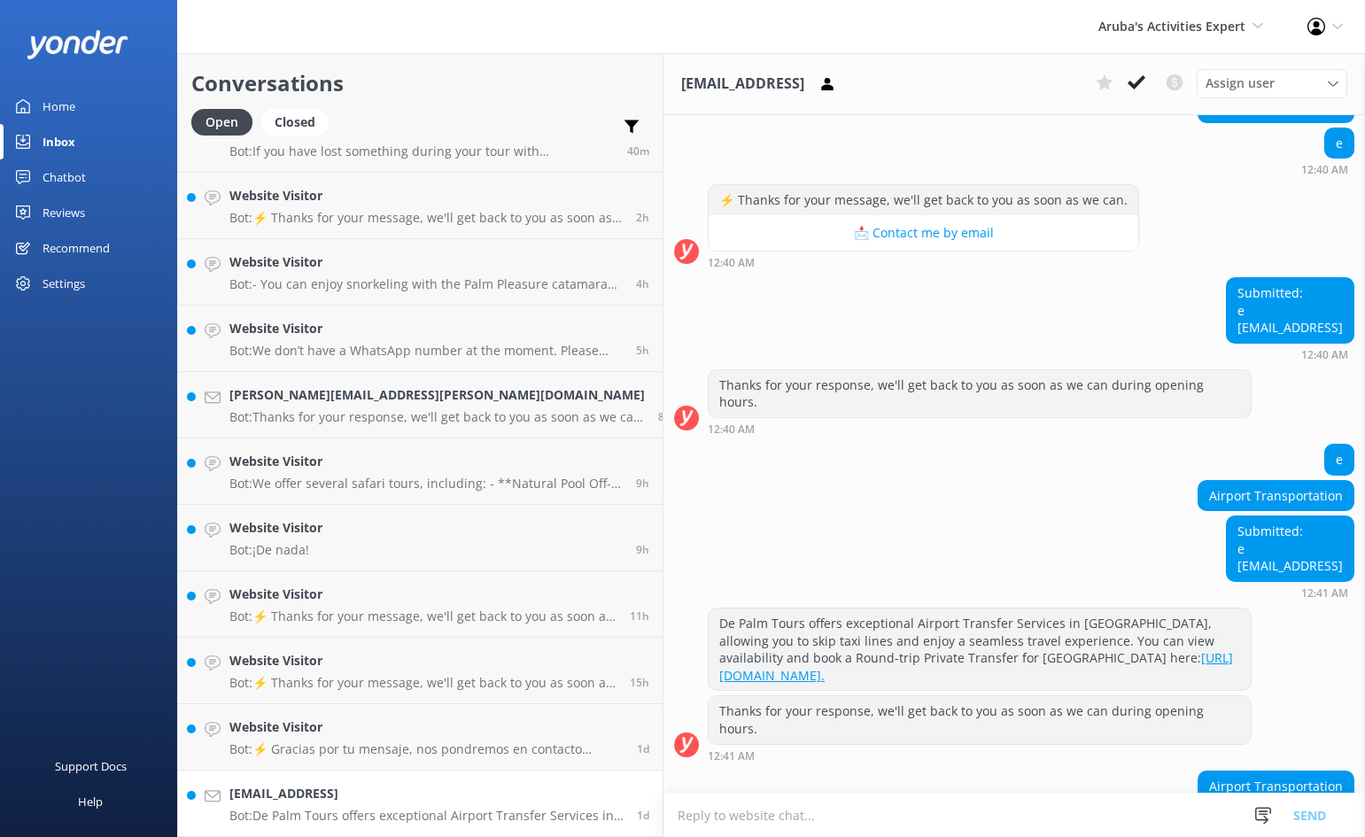
scroll to position [680, 0]
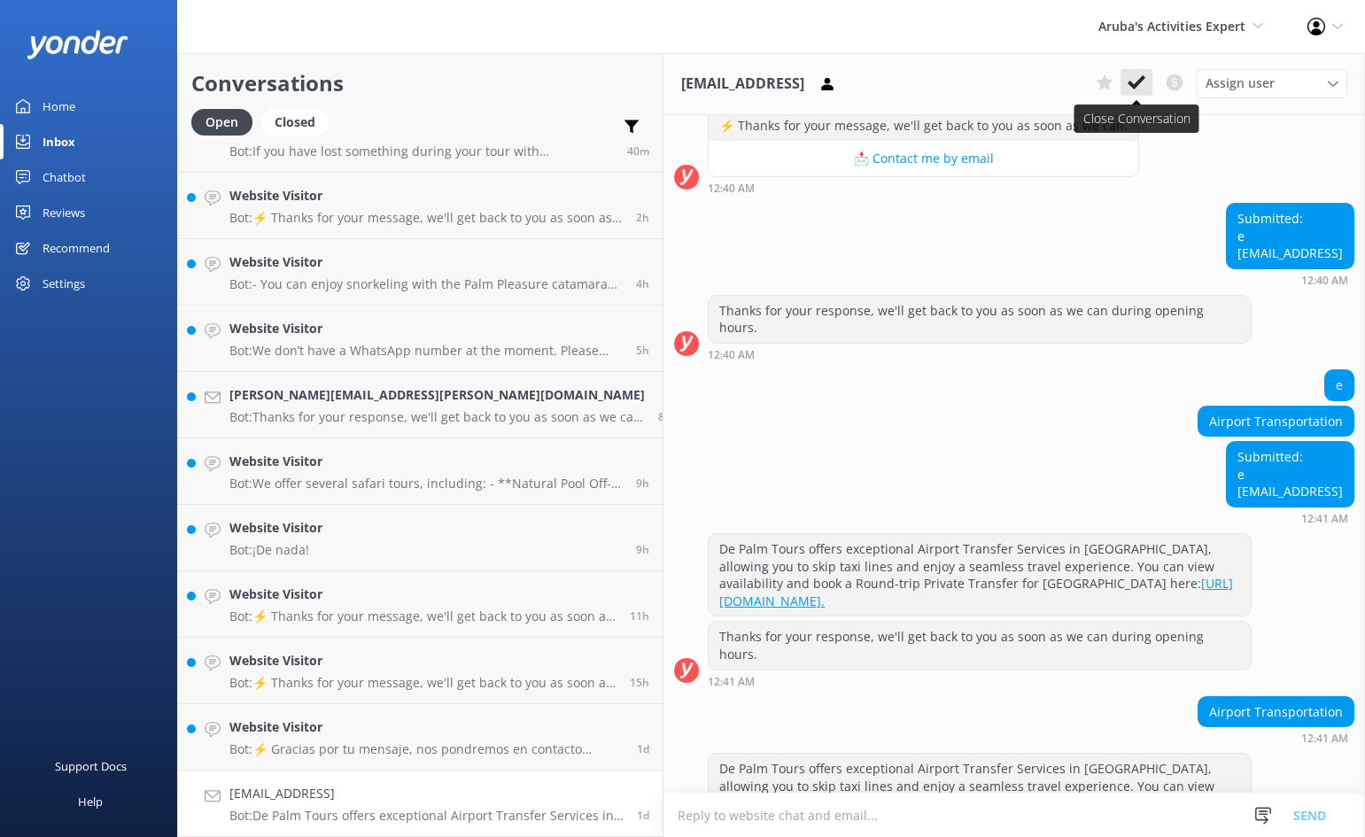
click at [1139, 80] on use at bounding box center [1137, 82] width 18 height 14
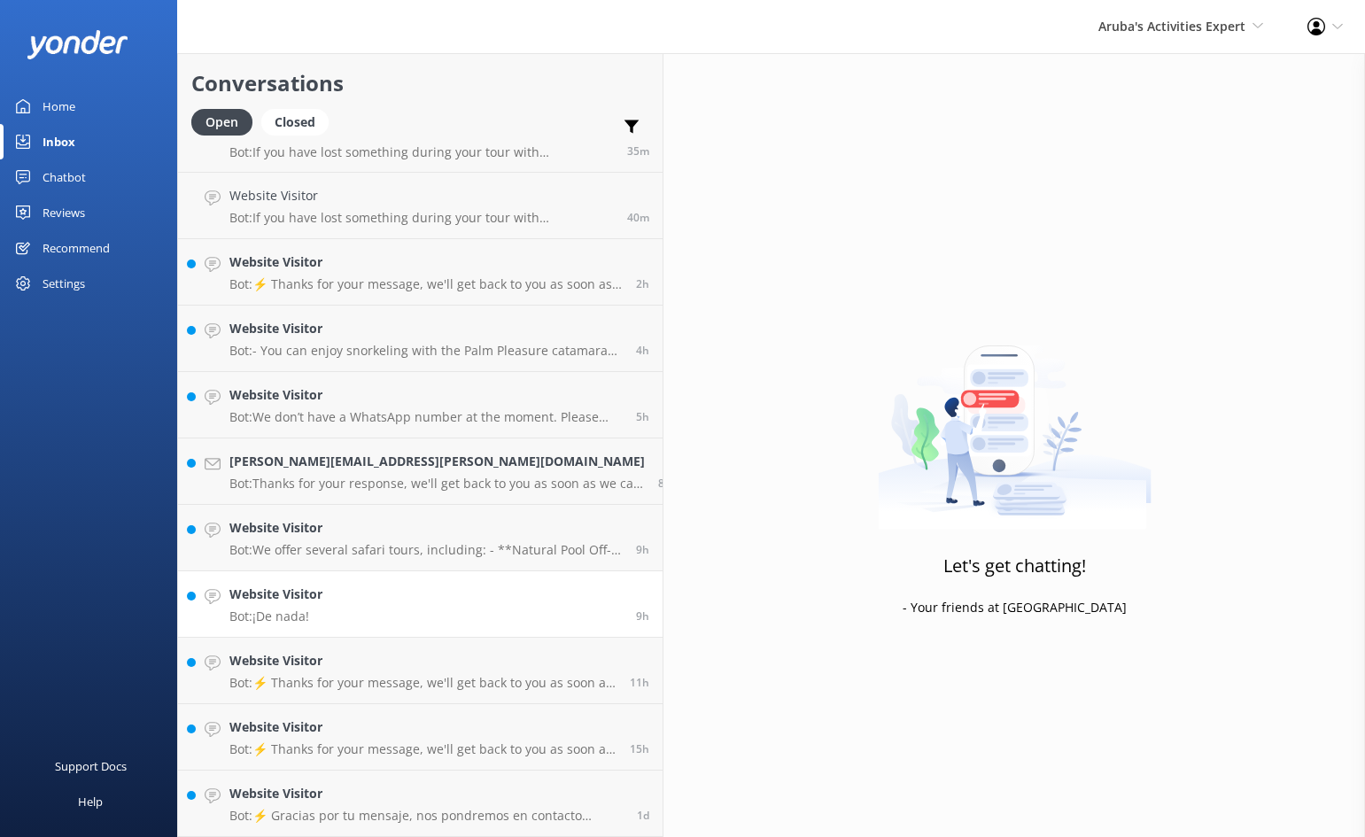
click at [352, 528] on div "Website Visitor Bot: If you have lost something during your tour with [PERSON_N…" at bounding box center [420, 471] width 485 height 731
click at [376, 613] on link "Website Visitor Bot: ¡De nada! 9h" at bounding box center [420, 604] width 485 height 66
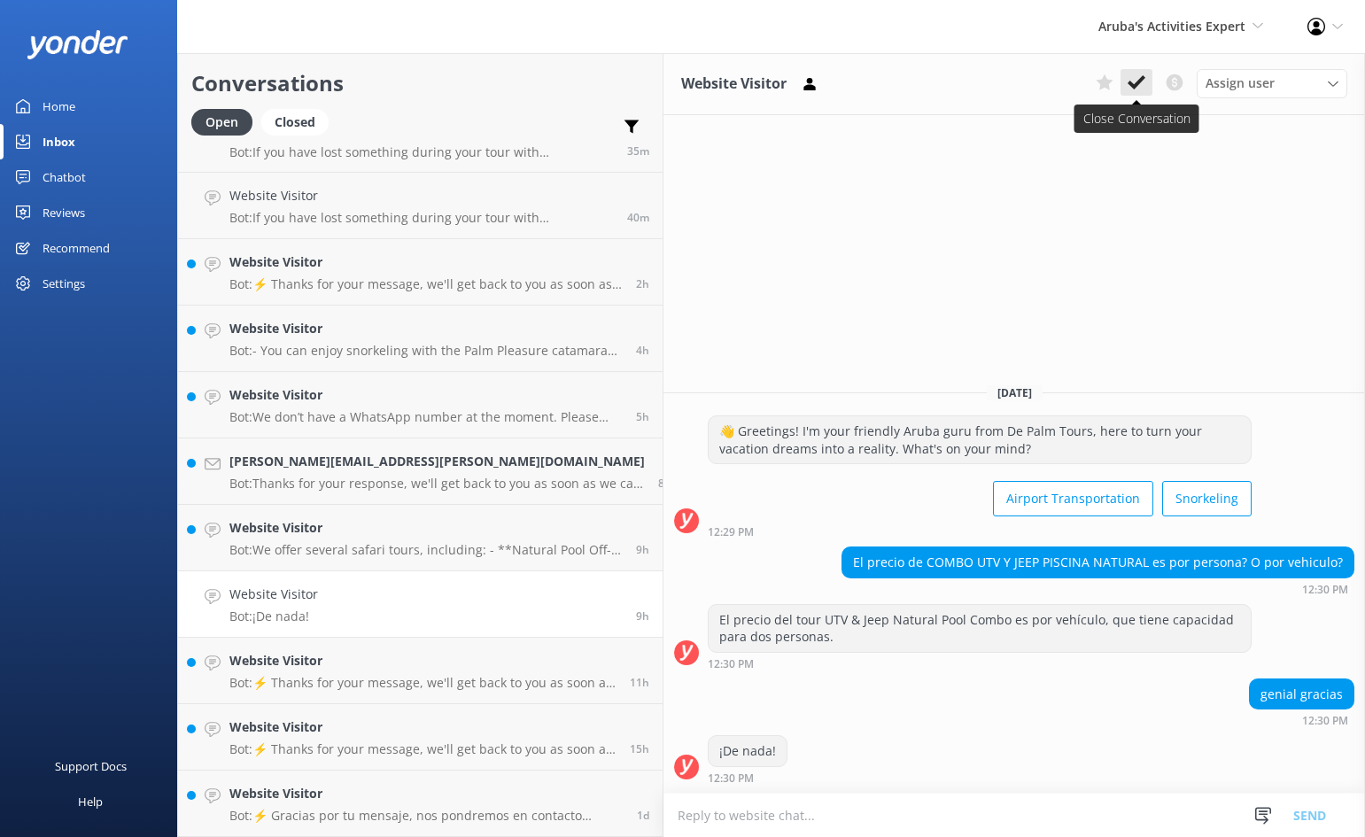
click at [1132, 82] on icon at bounding box center [1137, 83] width 18 height 18
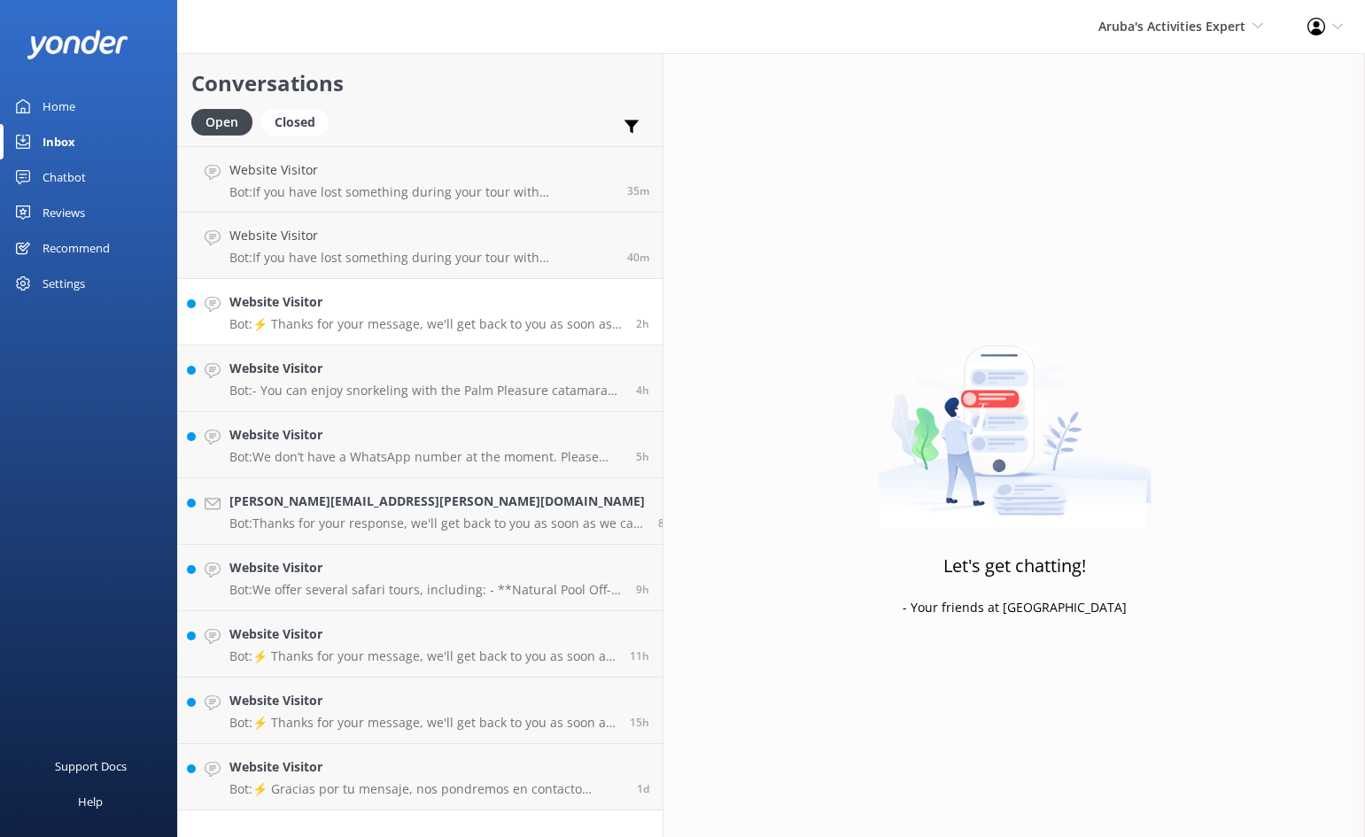
click at [310, 317] on p "Bot: ⚡ Thanks for your message, we'll get back to you as soon as we can." at bounding box center [425, 324] width 393 height 16
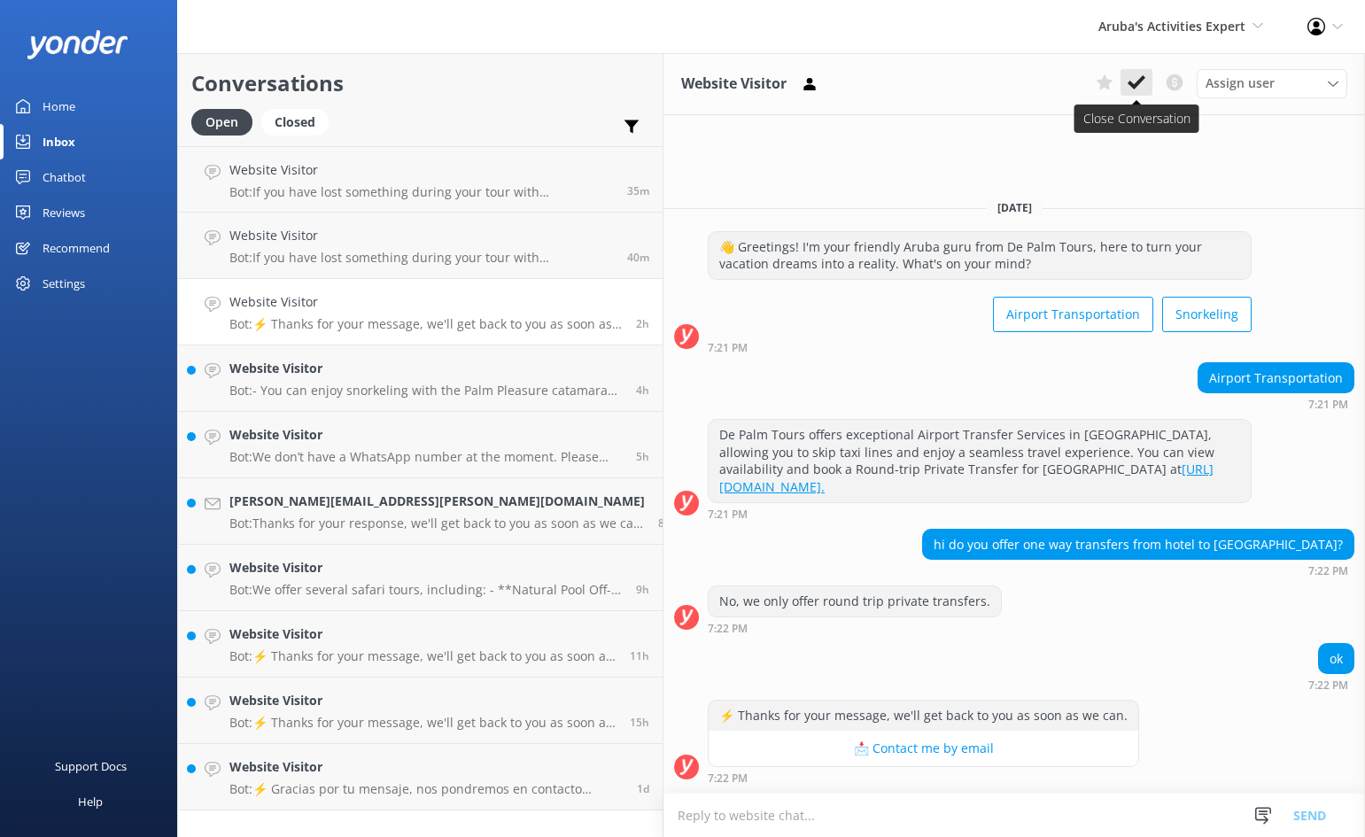
click at [1135, 82] on icon at bounding box center [1137, 83] width 18 height 18
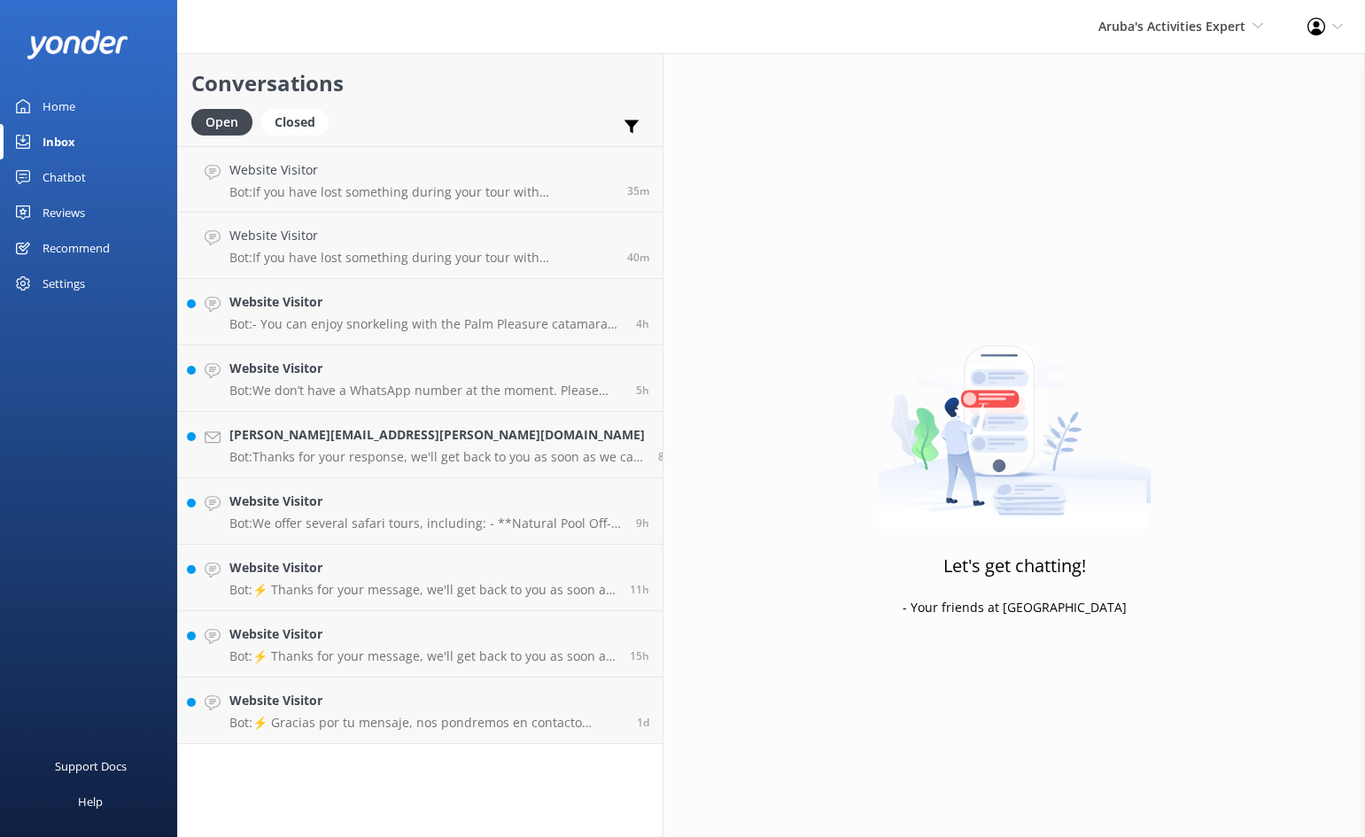
click at [369, 636] on h4 "Website Visitor" at bounding box center [422, 634] width 387 height 19
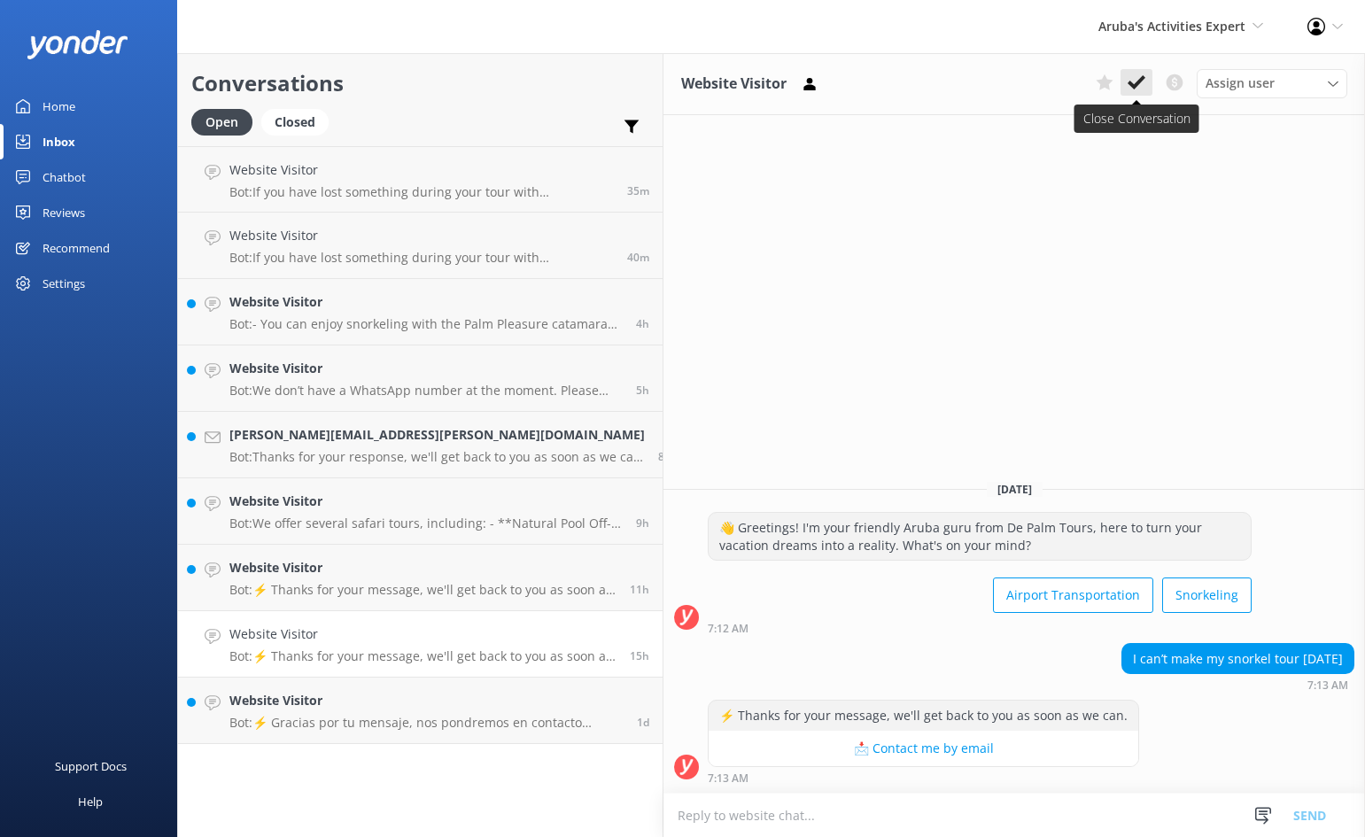
click at [1134, 74] on icon at bounding box center [1137, 83] width 18 height 18
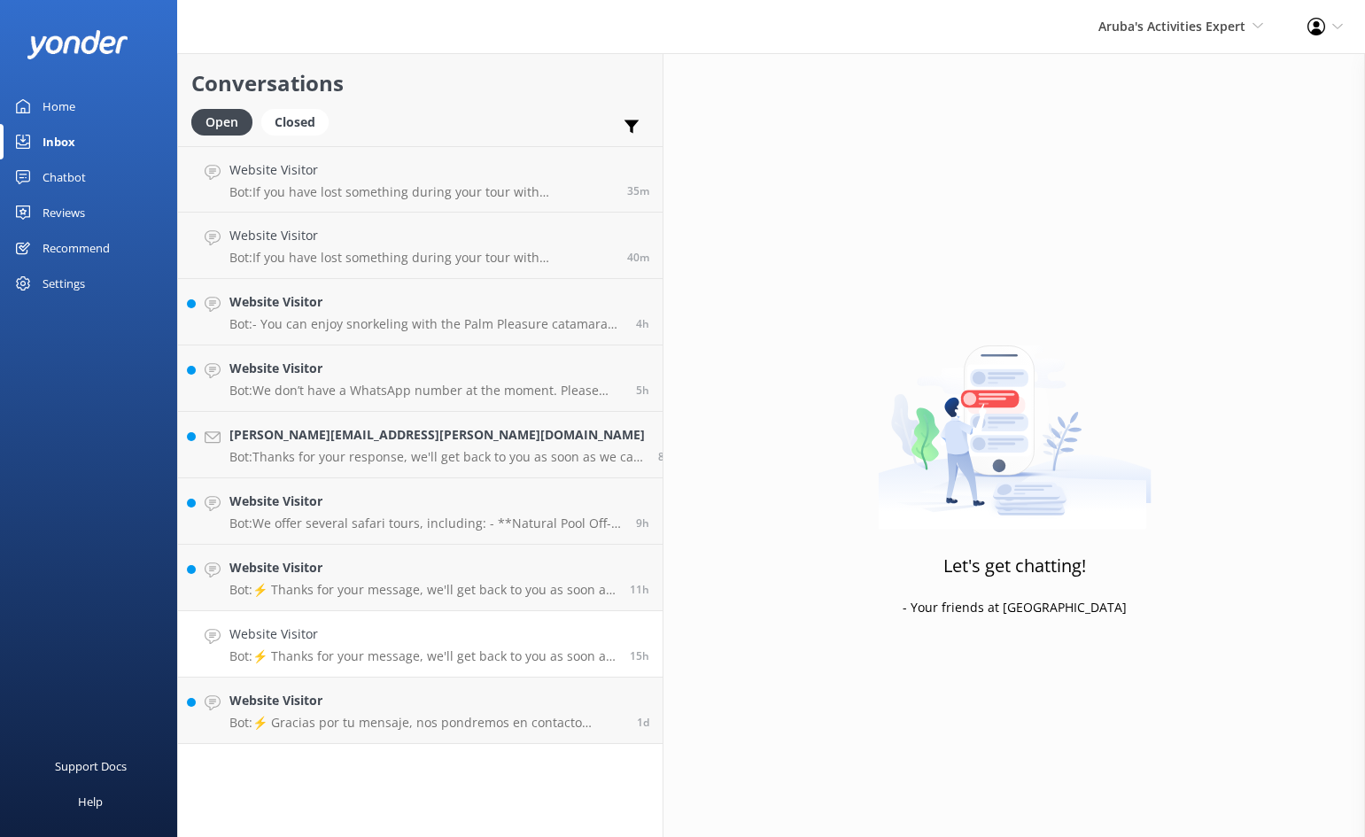
click at [473, 652] on p "Bot: ⚡ Thanks for your message, we'll get back to you as soon as we can." at bounding box center [422, 657] width 387 height 16
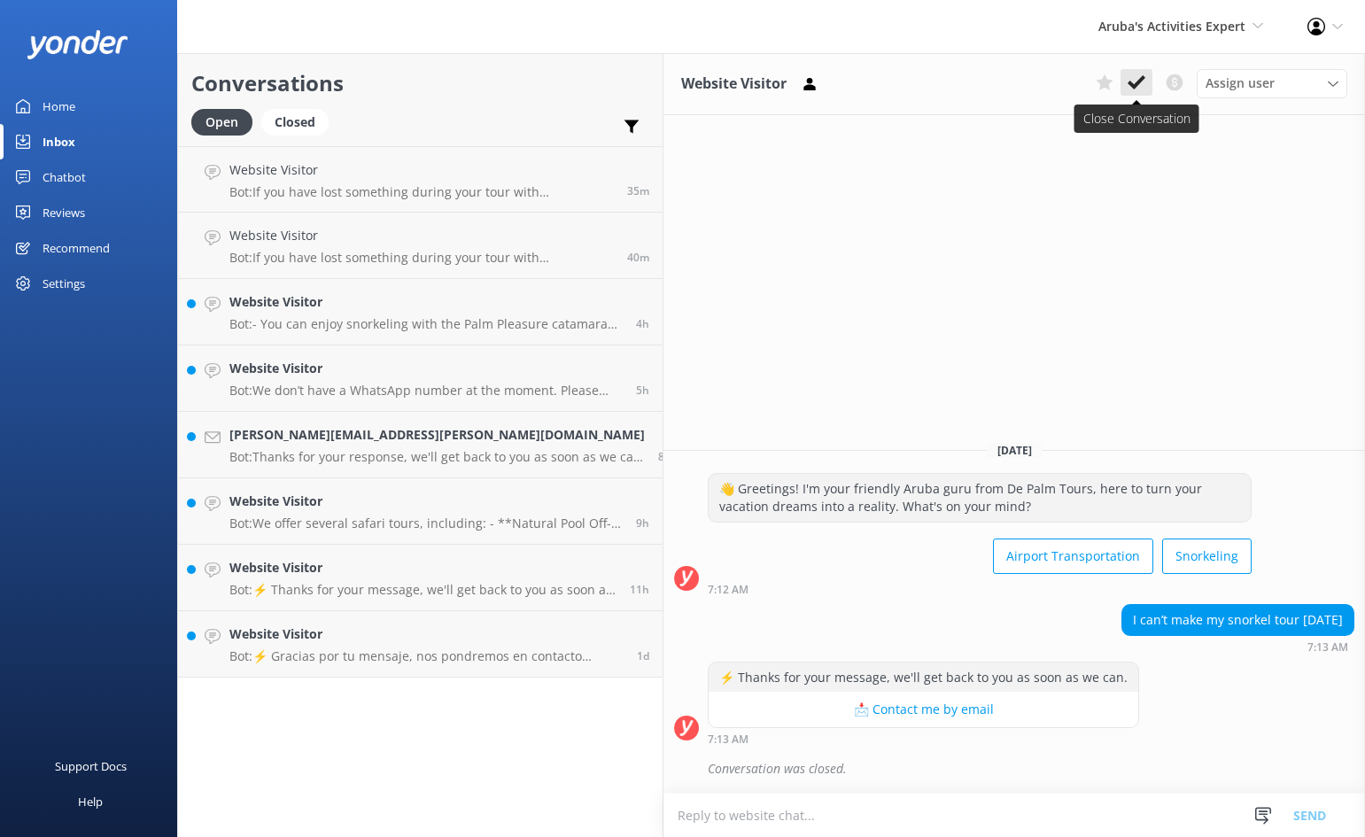
click at [1140, 78] on icon at bounding box center [1137, 83] width 18 height 18
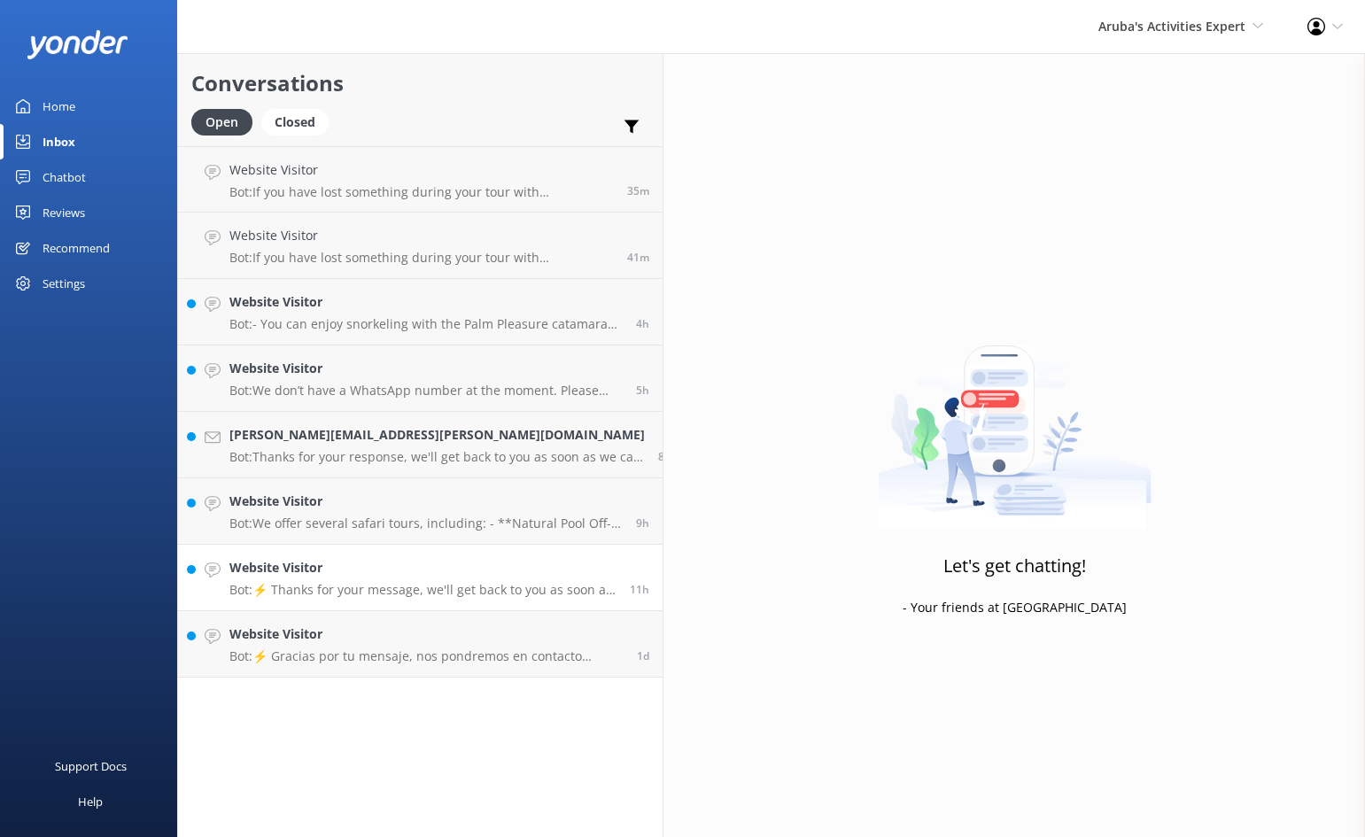
click at [445, 571] on h4 "Website Visitor" at bounding box center [422, 567] width 387 height 19
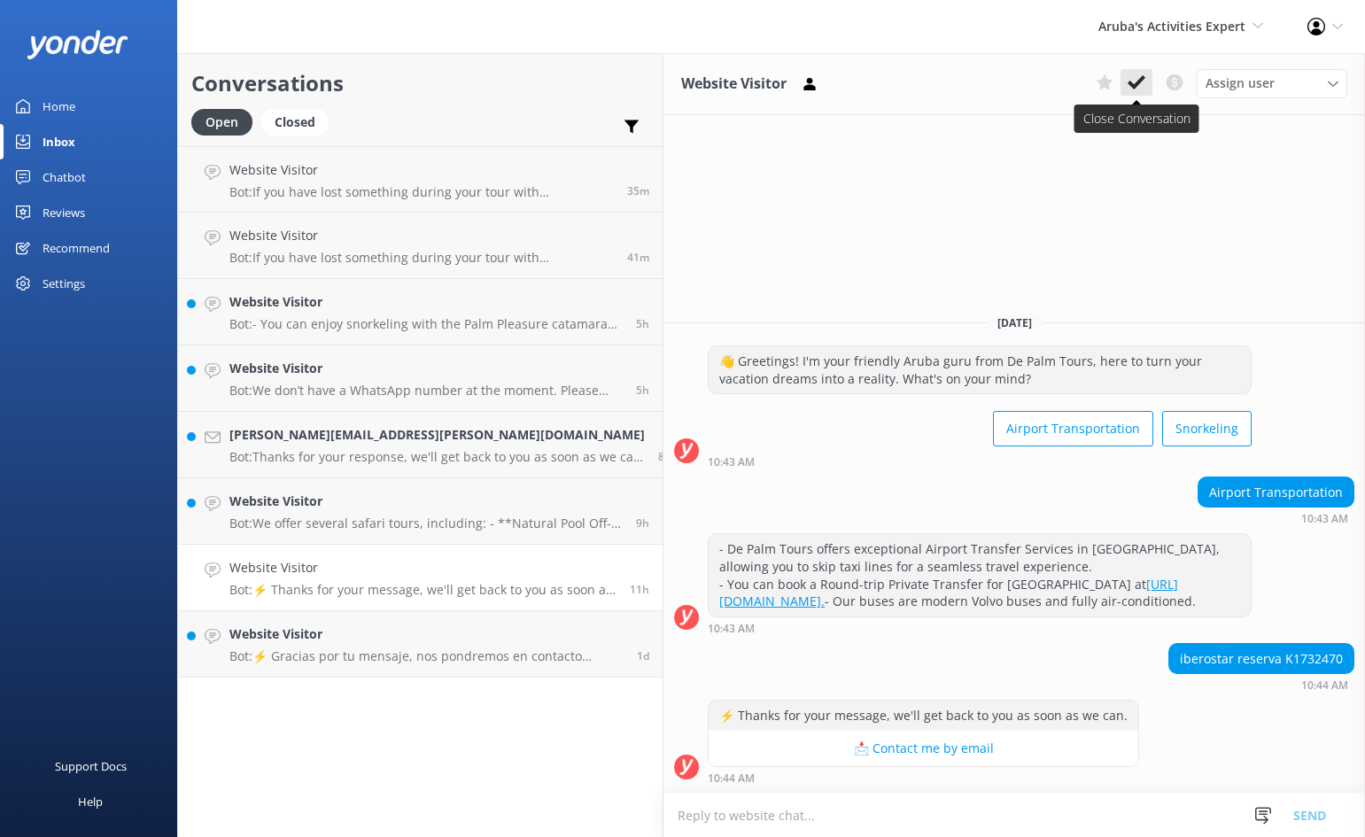
click at [1138, 79] on icon at bounding box center [1137, 83] width 18 height 18
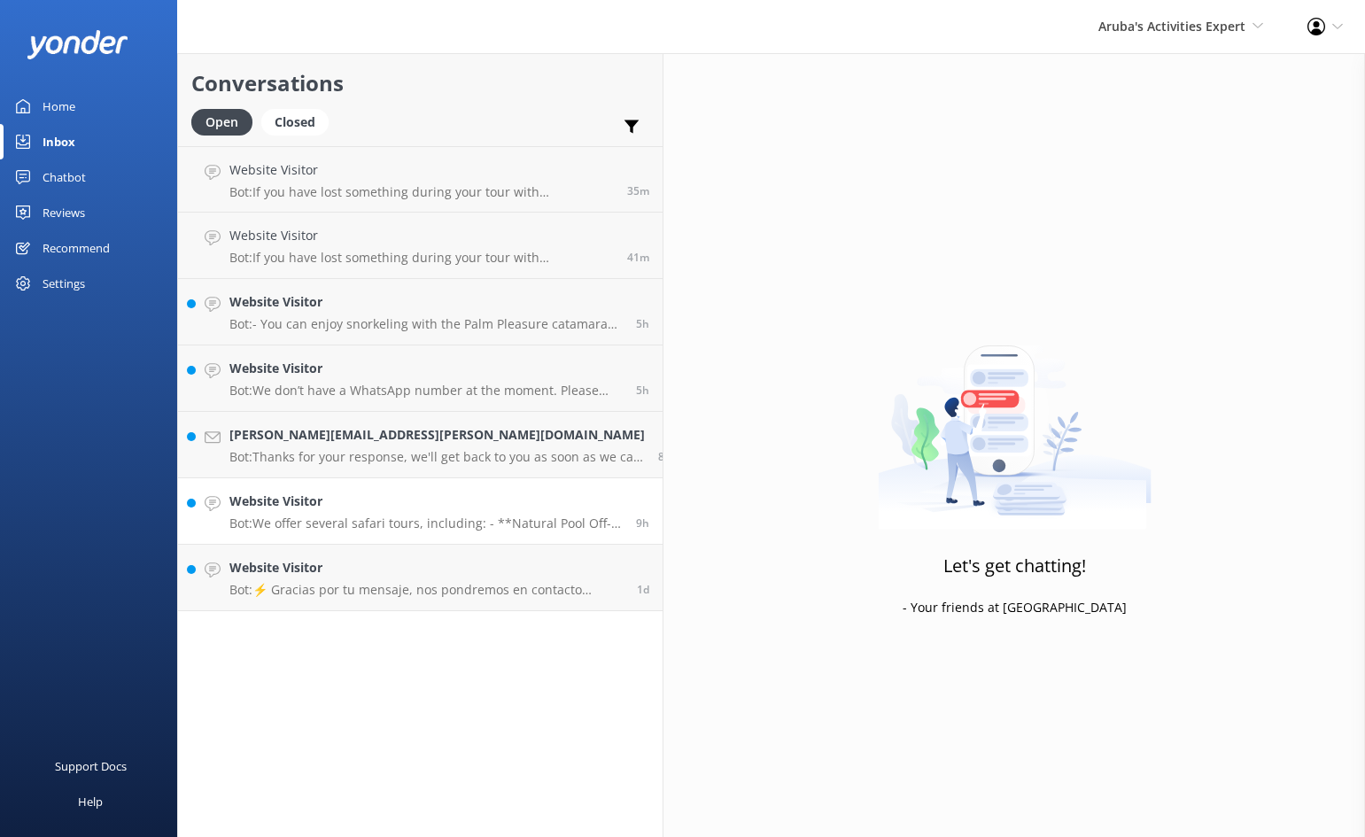
click at [452, 506] on h4 "Website Visitor" at bounding box center [425, 501] width 393 height 19
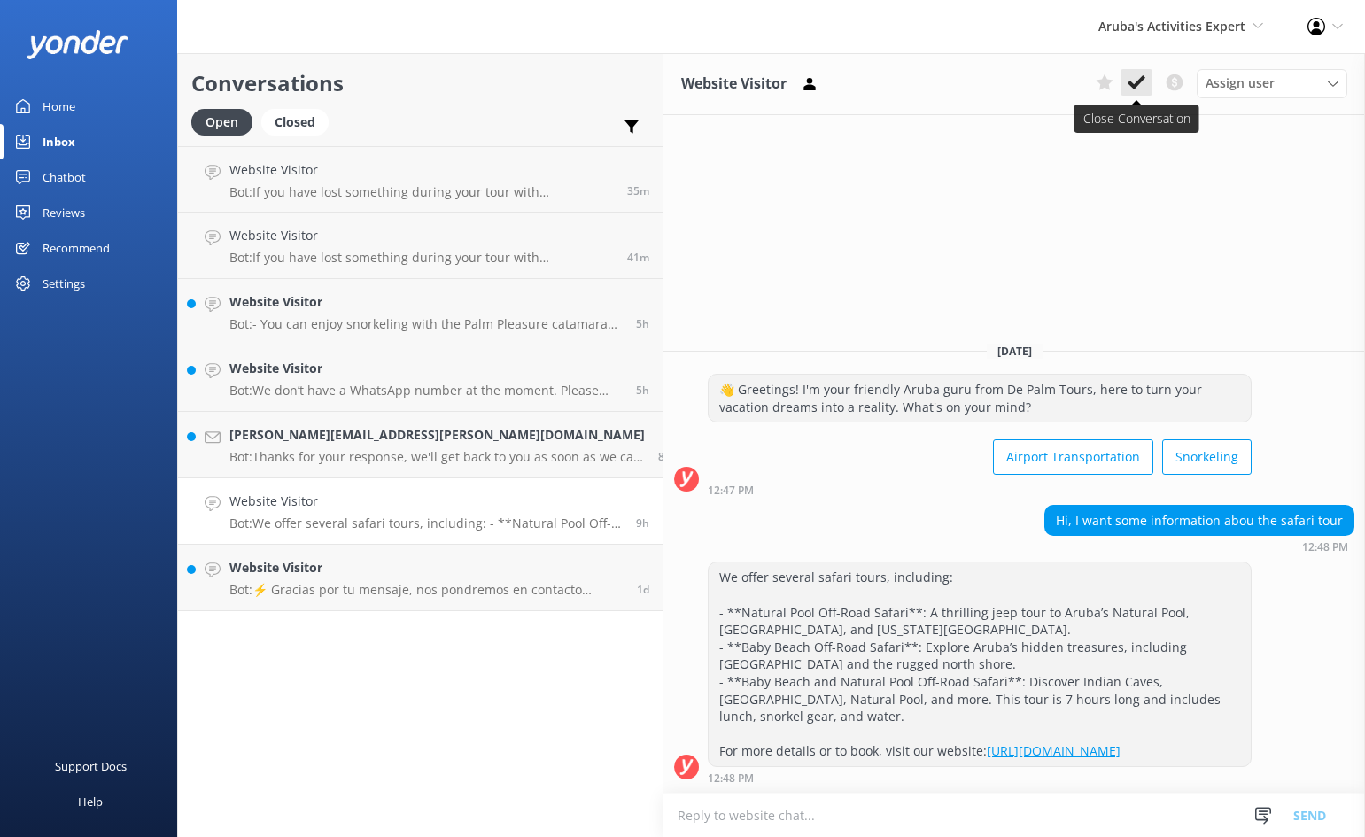
click at [1133, 84] on use at bounding box center [1137, 82] width 18 height 14
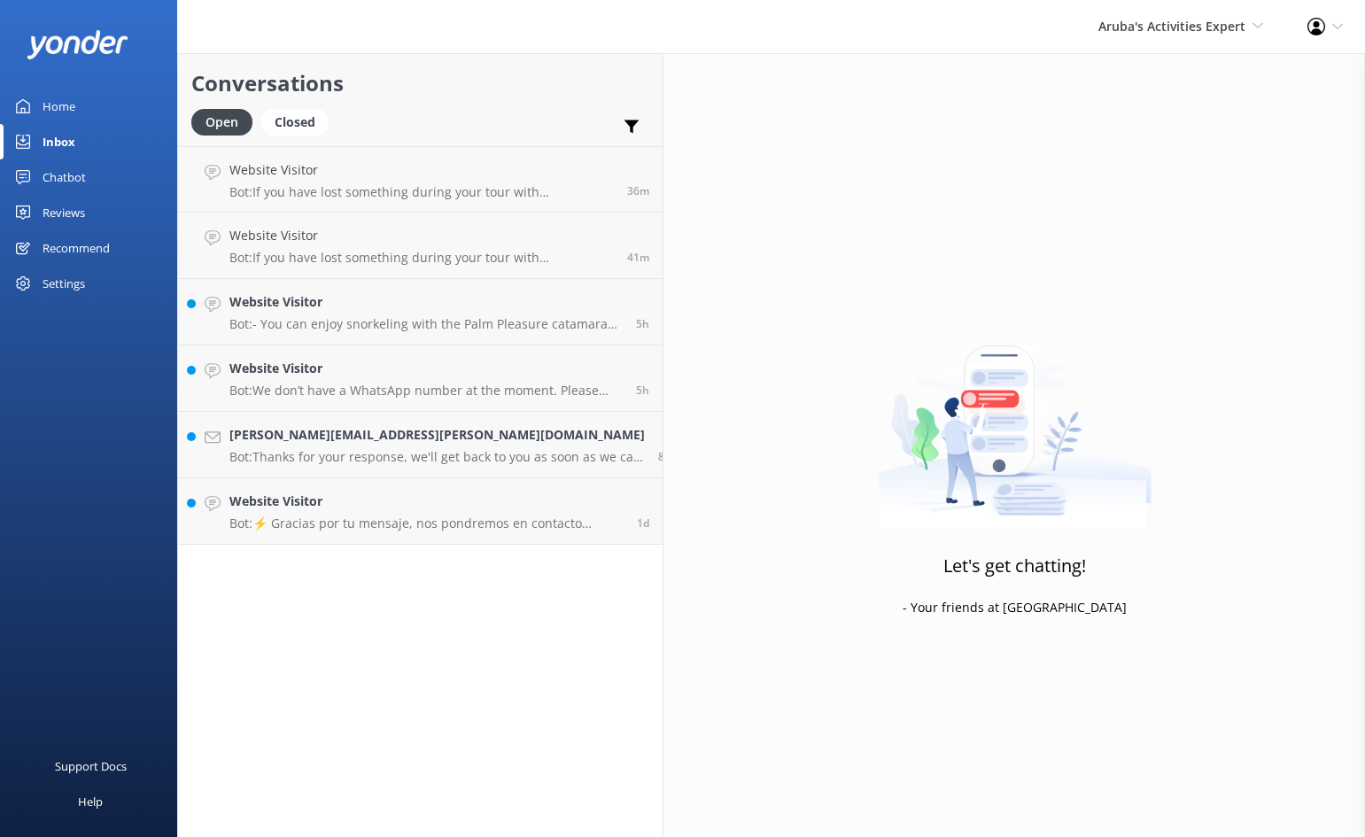
click at [458, 566] on div "Conversations Open Closed Important Converted Assigned to me Unassigned Website…" at bounding box center [420, 445] width 486 height 784
click at [441, 510] on h4 "Website Visitor" at bounding box center [426, 501] width 394 height 19
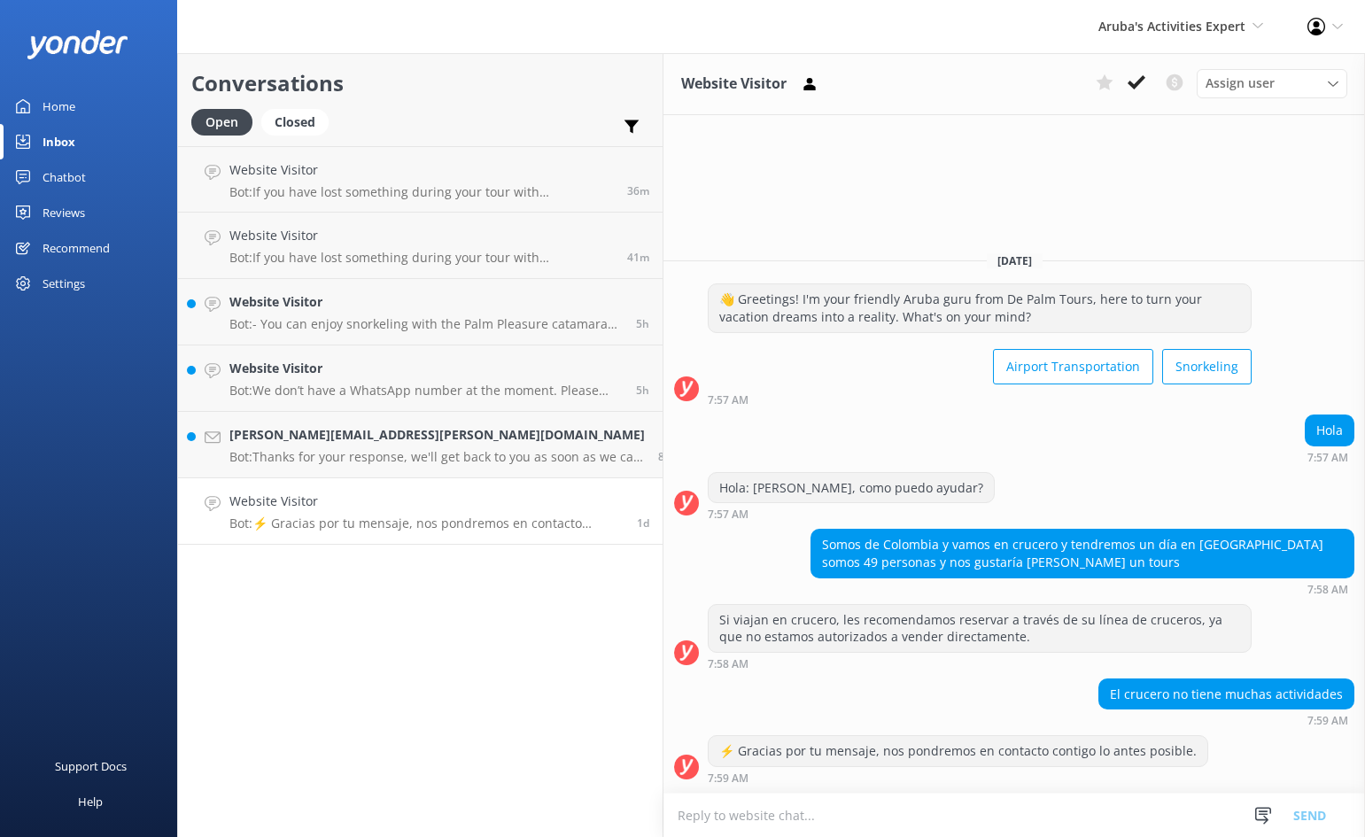
click at [887, 820] on textarea at bounding box center [1015, 815] width 702 height 43
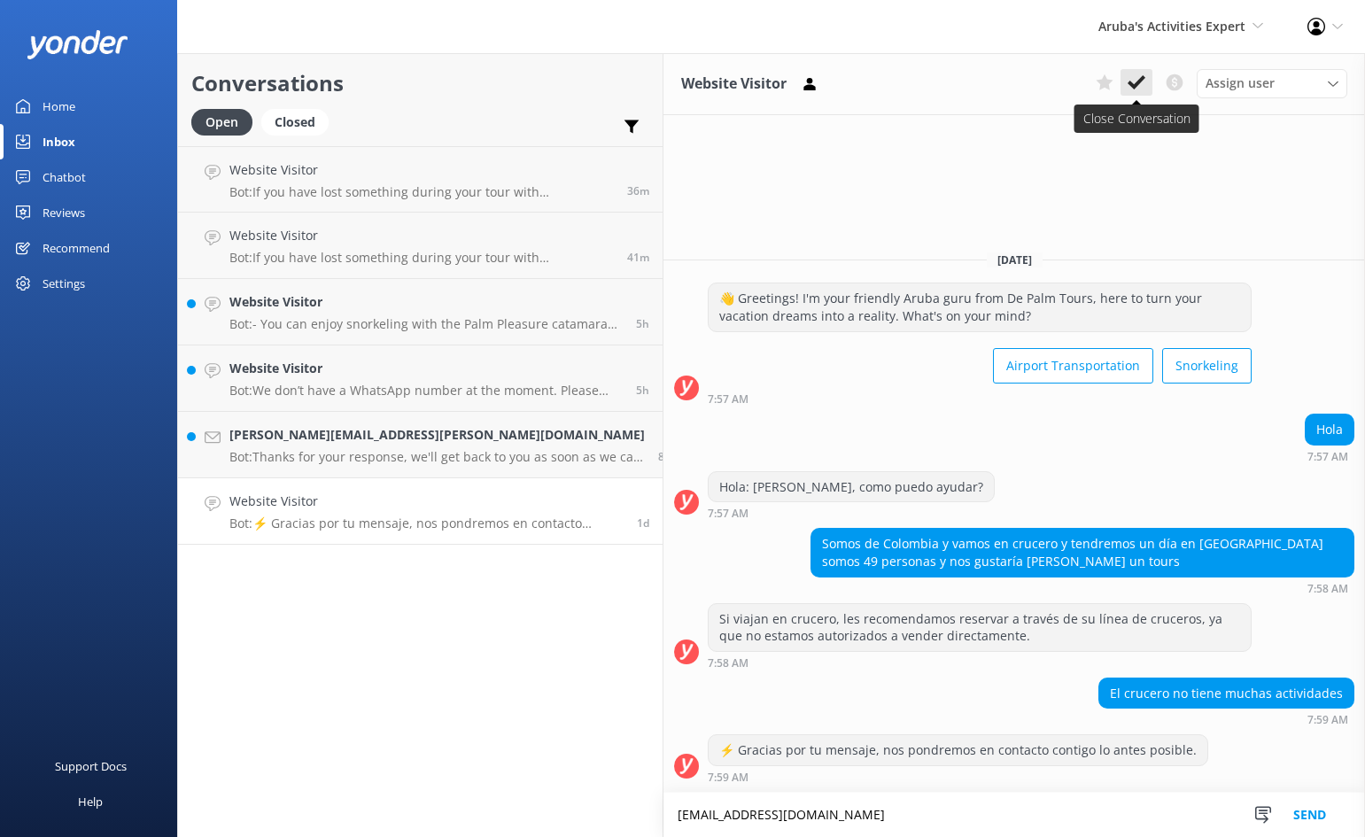
type textarea "[EMAIL_ADDRESS][DOMAIN_NAME]"
click at [1143, 82] on icon at bounding box center [1137, 83] width 18 height 18
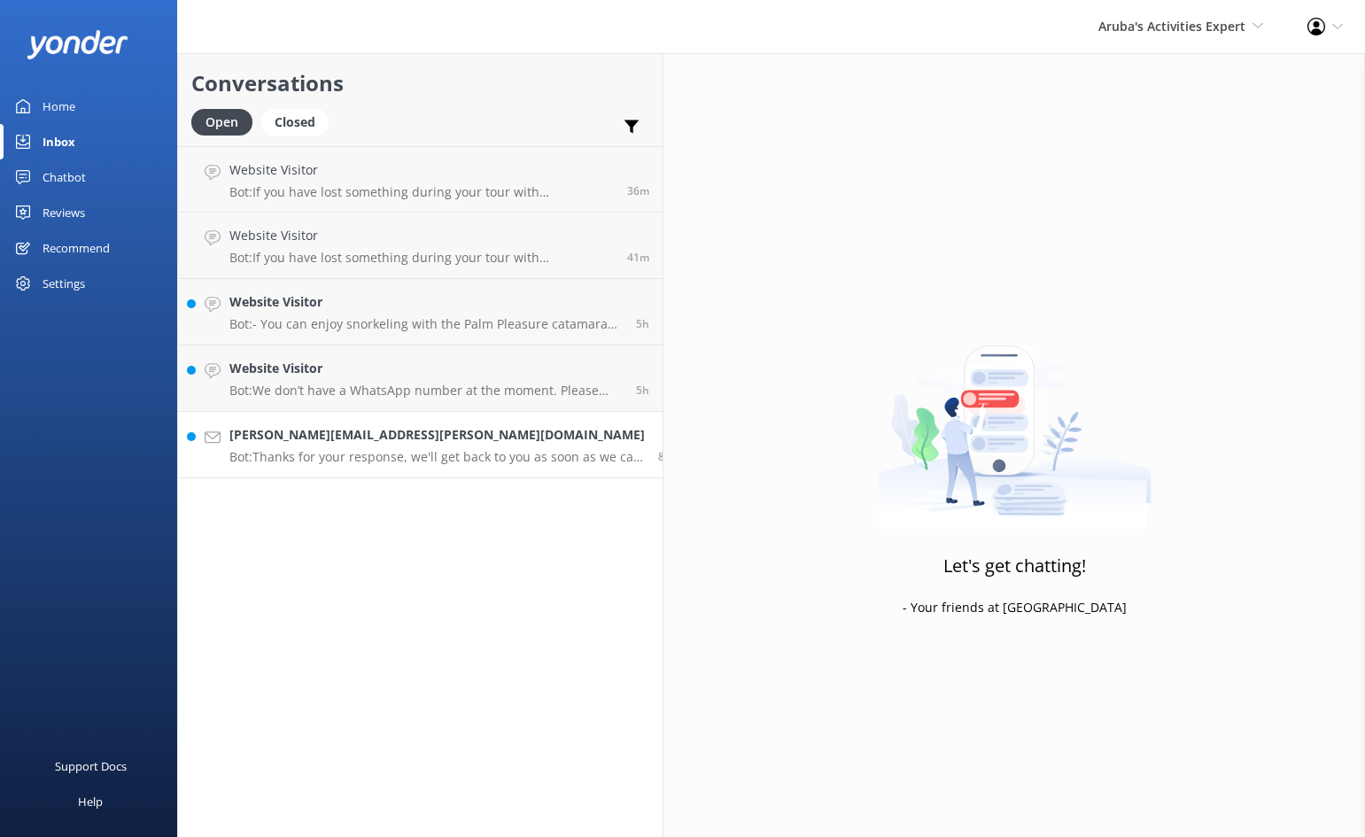
click at [344, 454] on p "Bot: Thanks for your response, we'll get back to you as soon as we can during o…" at bounding box center [437, 457] width 416 height 16
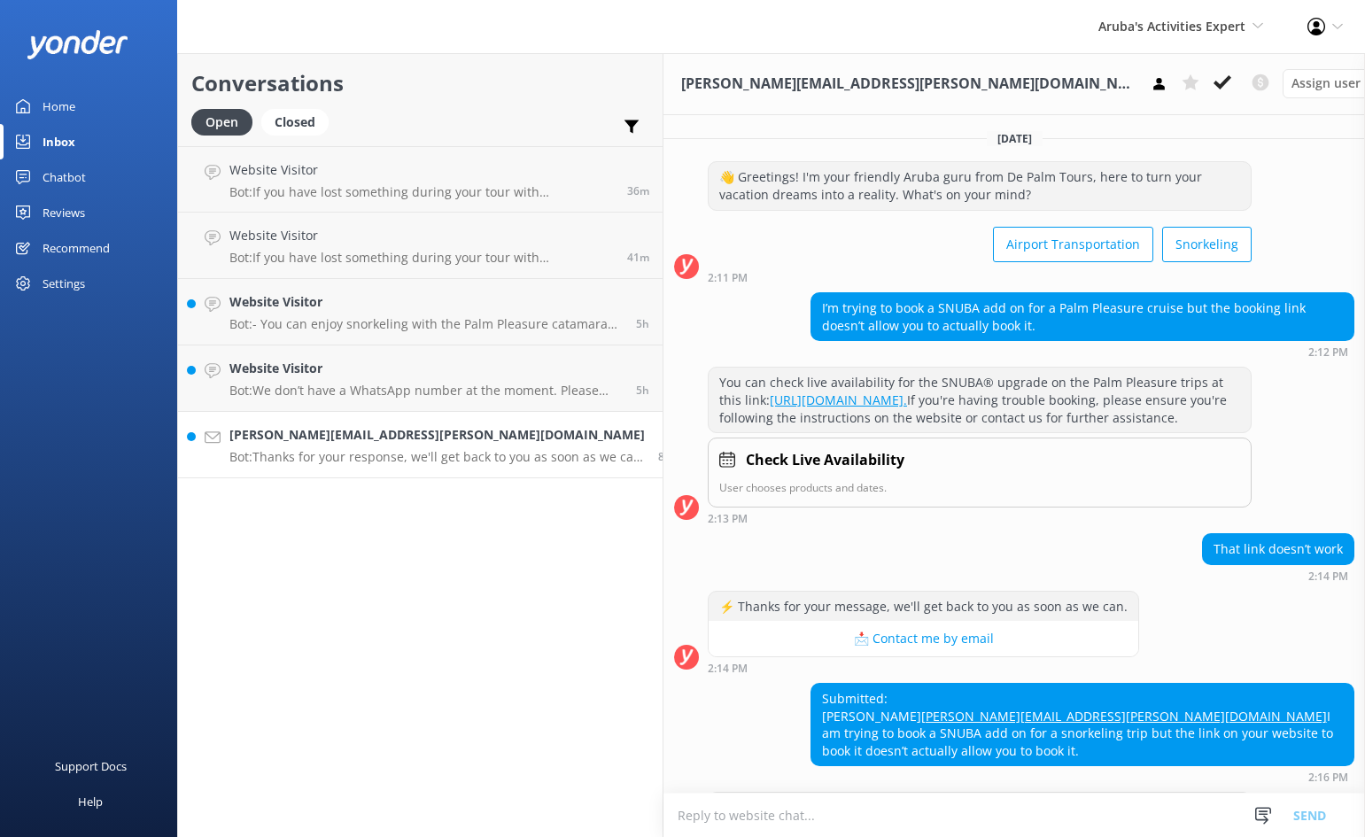
scroll to position [74, 0]
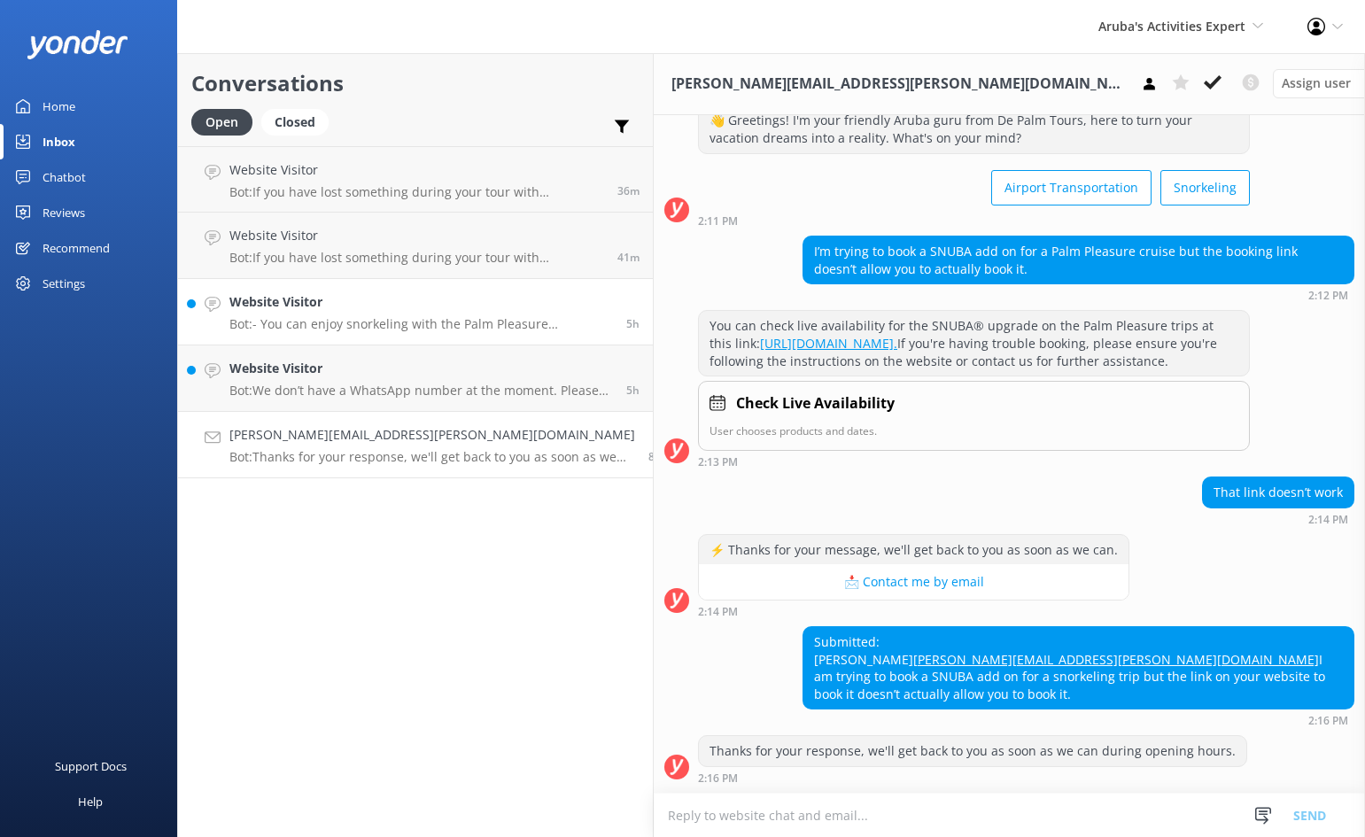
click at [465, 327] on p "Bot: - You can enjoy snorkeling with the Palm Pleasure catamaran tours, which o…" at bounding box center [421, 324] width 384 height 16
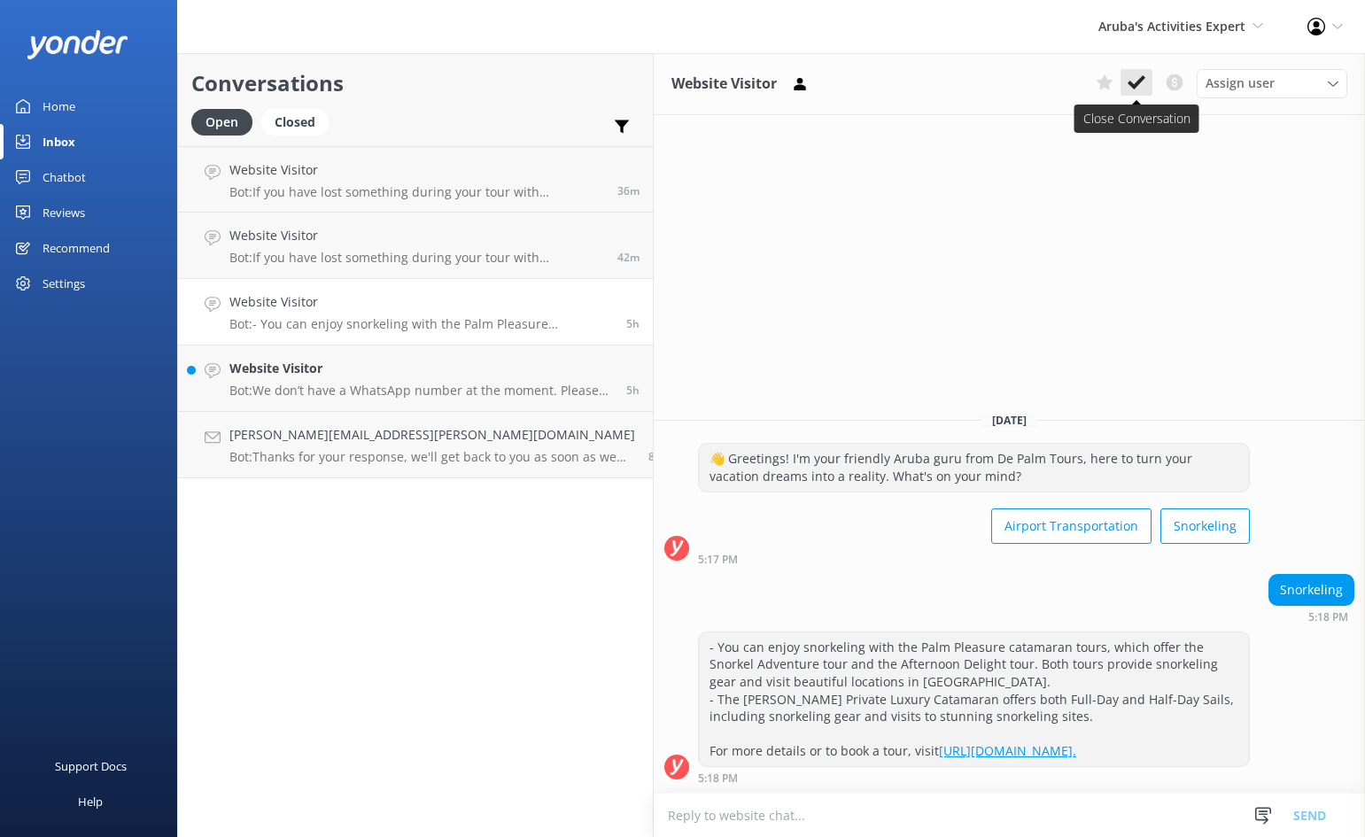
click at [1135, 75] on icon at bounding box center [1137, 83] width 18 height 18
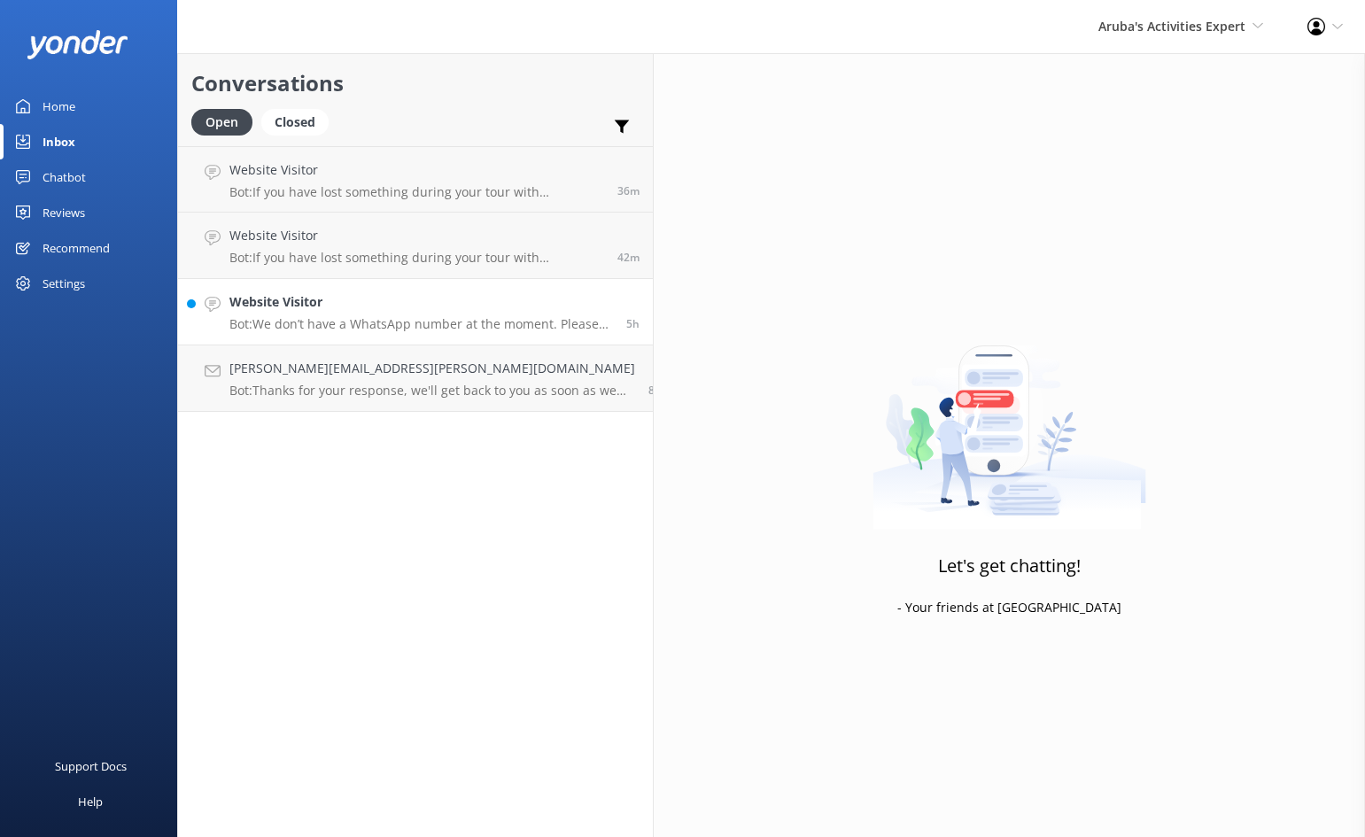
click at [376, 319] on p "Bot: We don’t have a WhatsApp number at the moment. Please feel free to contact…" at bounding box center [421, 324] width 384 height 16
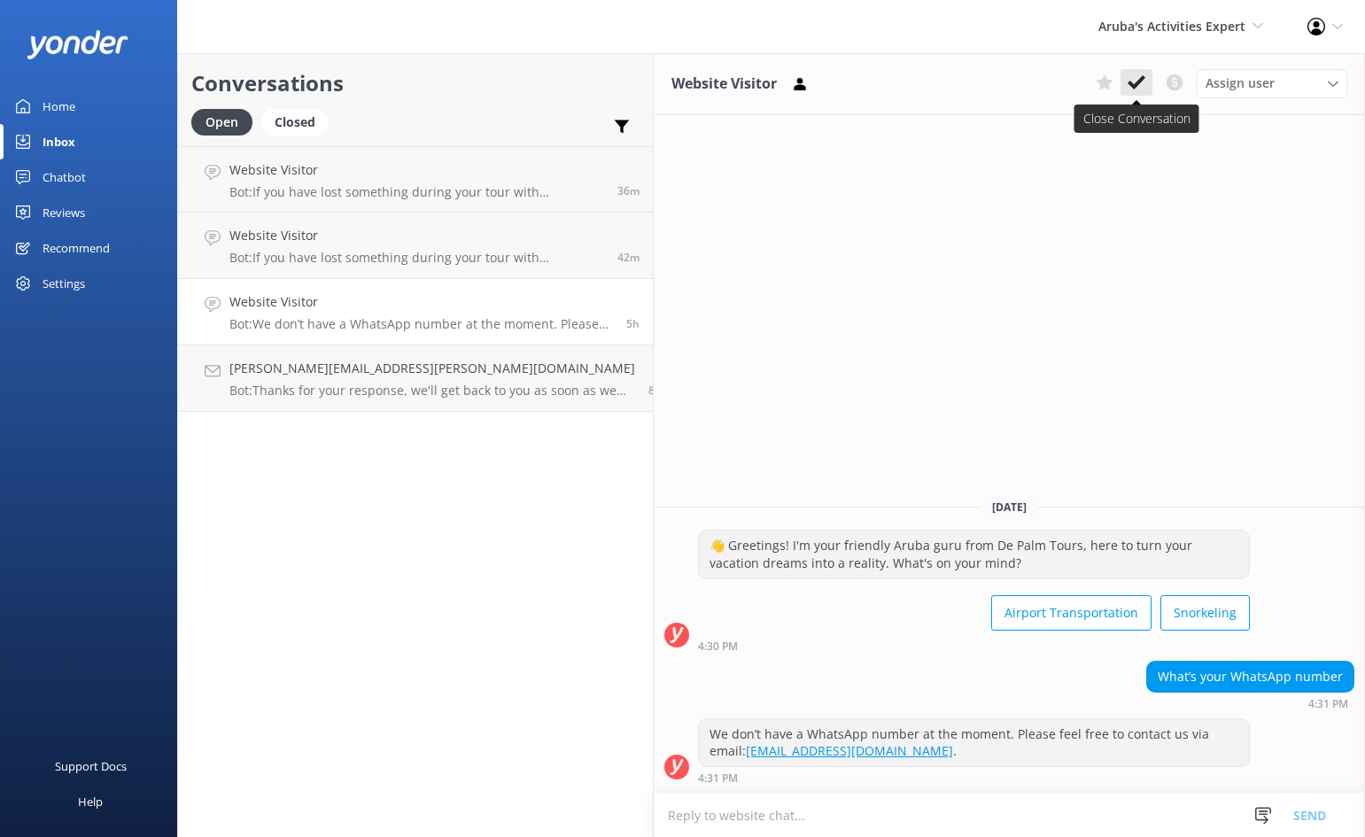
click at [1147, 74] on button at bounding box center [1137, 82] width 32 height 27
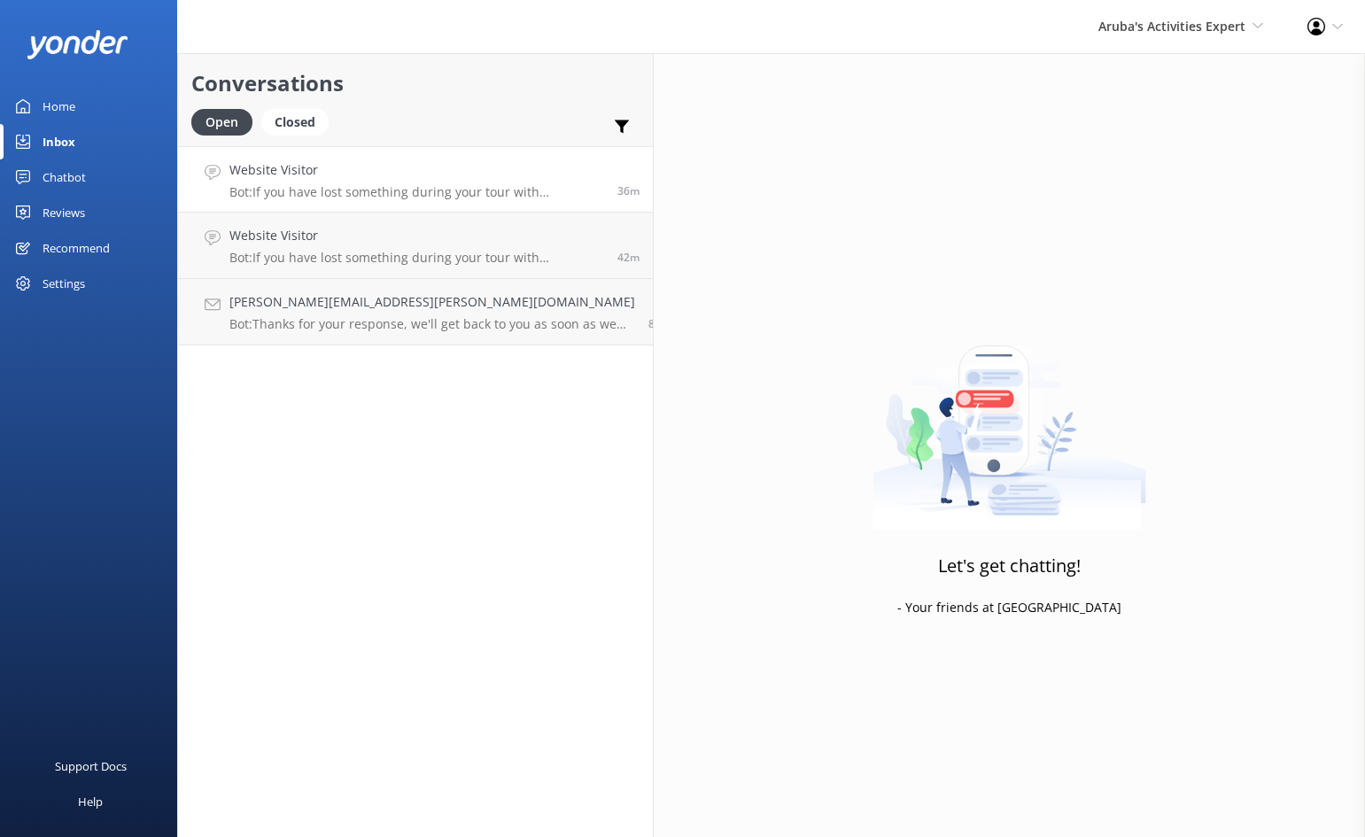
click at [407, 184] on p "Bot: If you have lost something during your tour with [PERSON_NAME] Tours, plea…" at bounding box center [416, 192] width 375 height 16
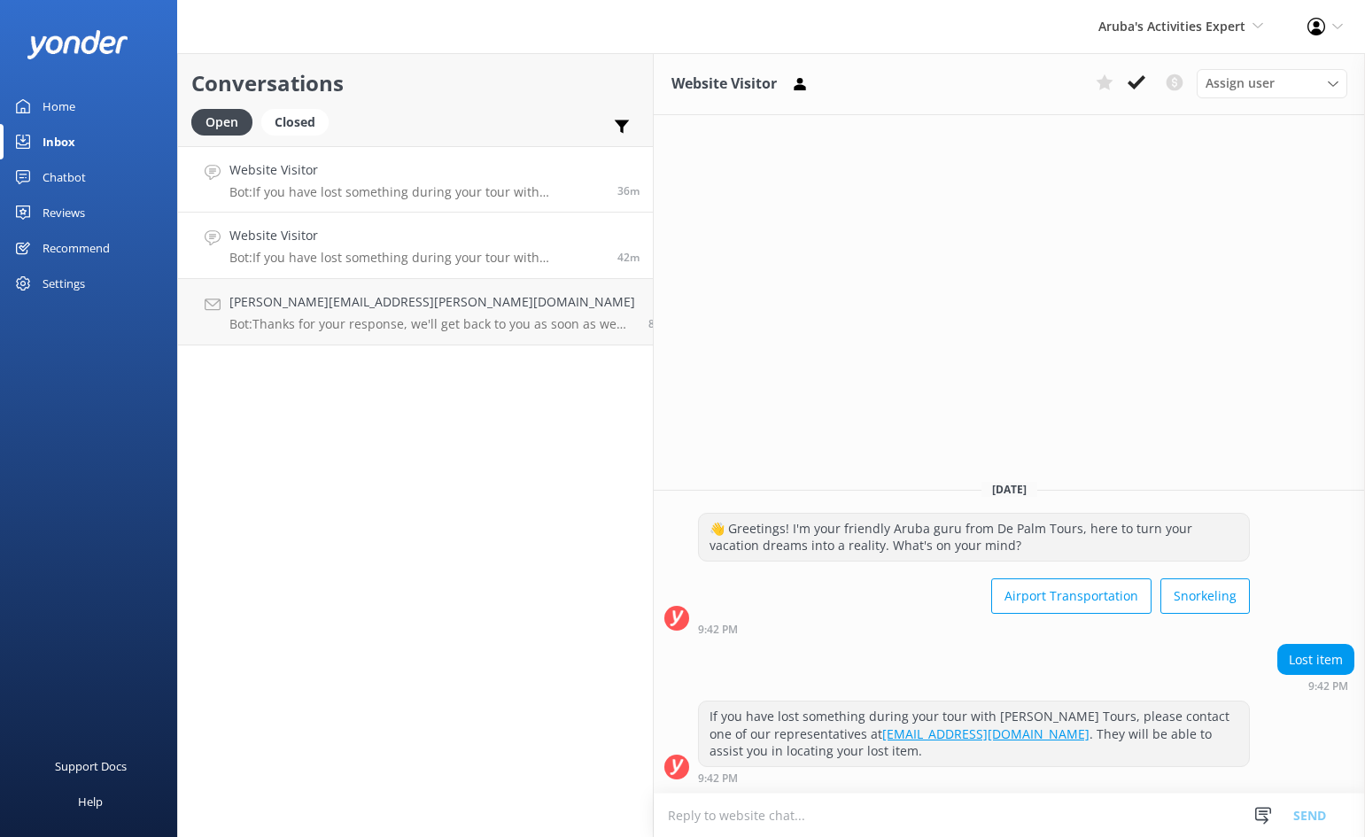
click at [354, 261] on p "Bot: If you have lost something during your tour with [PERSON_NAME] Tours, plea…" at bounding box center [416, 258] width 375 height 16
click at [1139, 76] on icon at bounding box center [1137, 83] width 18 height 18
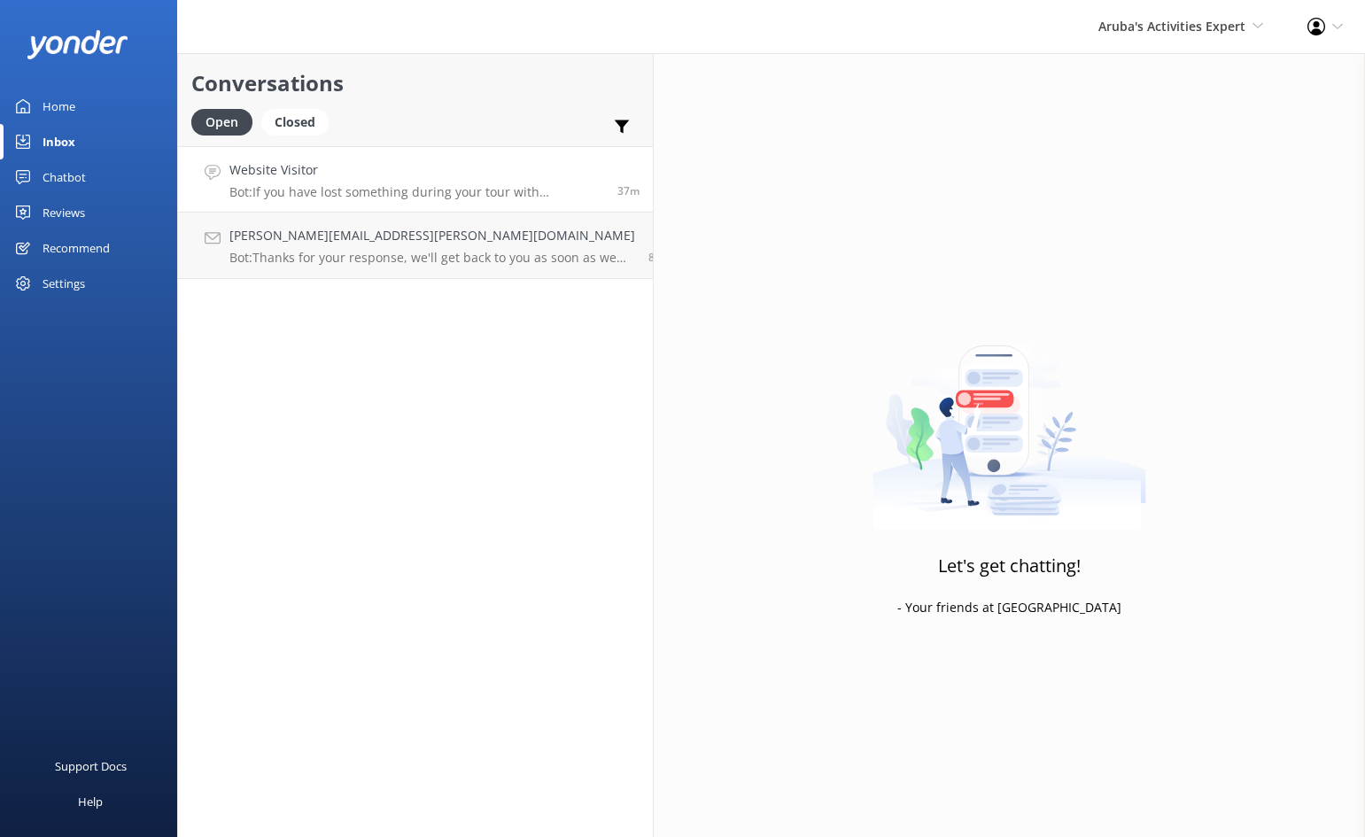
click at [394, 174] on h4 "Website Visitor" at bounding box center [416, 169] width 375 height 19
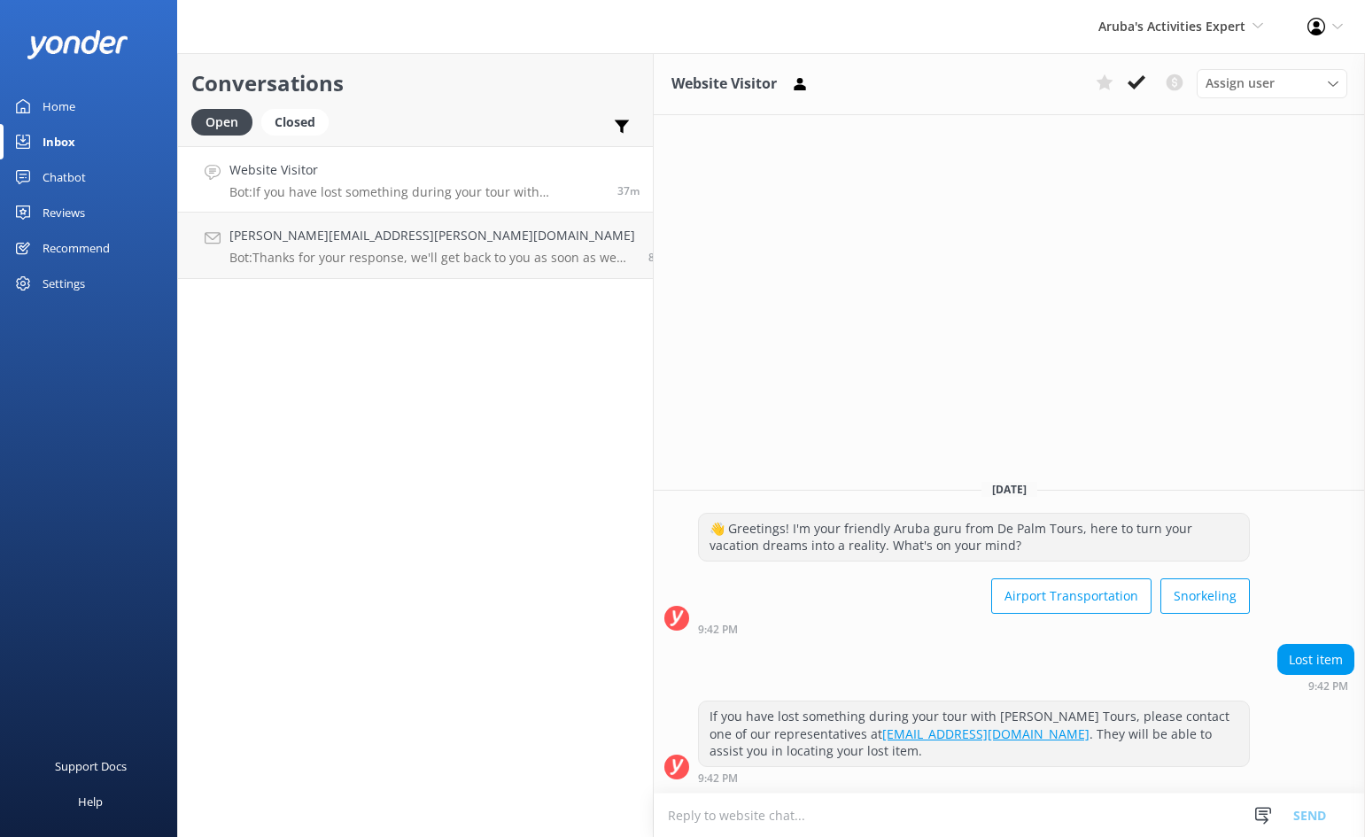
click at [1128, 83] on icon at bounding box center [1137, 83] width 18 height 18
